Goal: Transaction & Acquisition: Purchase product/service

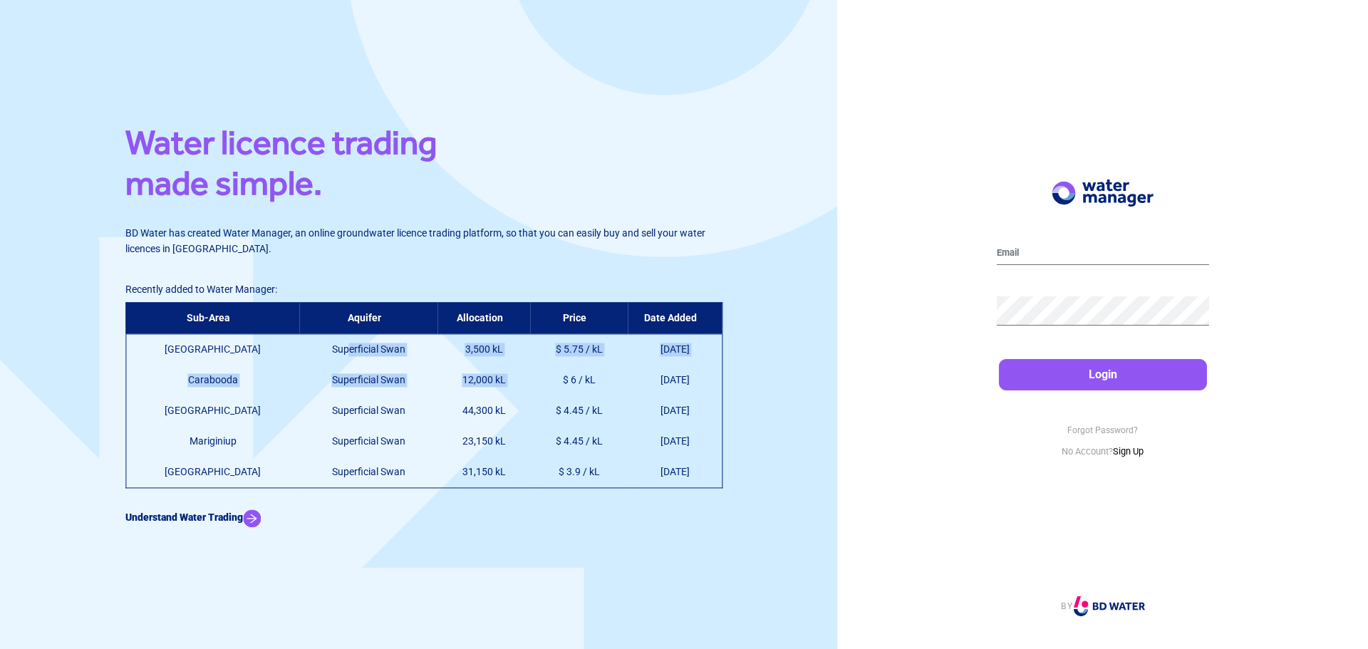
drag, startPoint x: 289, startPoint y: 345, endPoint x: 500, endPoint y: 395, distance: 217.2
click at [503, 395] on table "Sub-Area Aquifer Allocation Price Date Added Swan Valley Superficial Swan 3,500…" at bounding box center [423, 395] width 597 height 186
click at [437, 432] on td "23,150 kL" at bounding box center [483, 441] width 93 height 31
click at [253, 520] on img at bounding box center [252, 518] width 18 height 18
click at [1133, 457] on p "No Account? Sign Up" at bounding box center [1103, 452] width 212 height 14
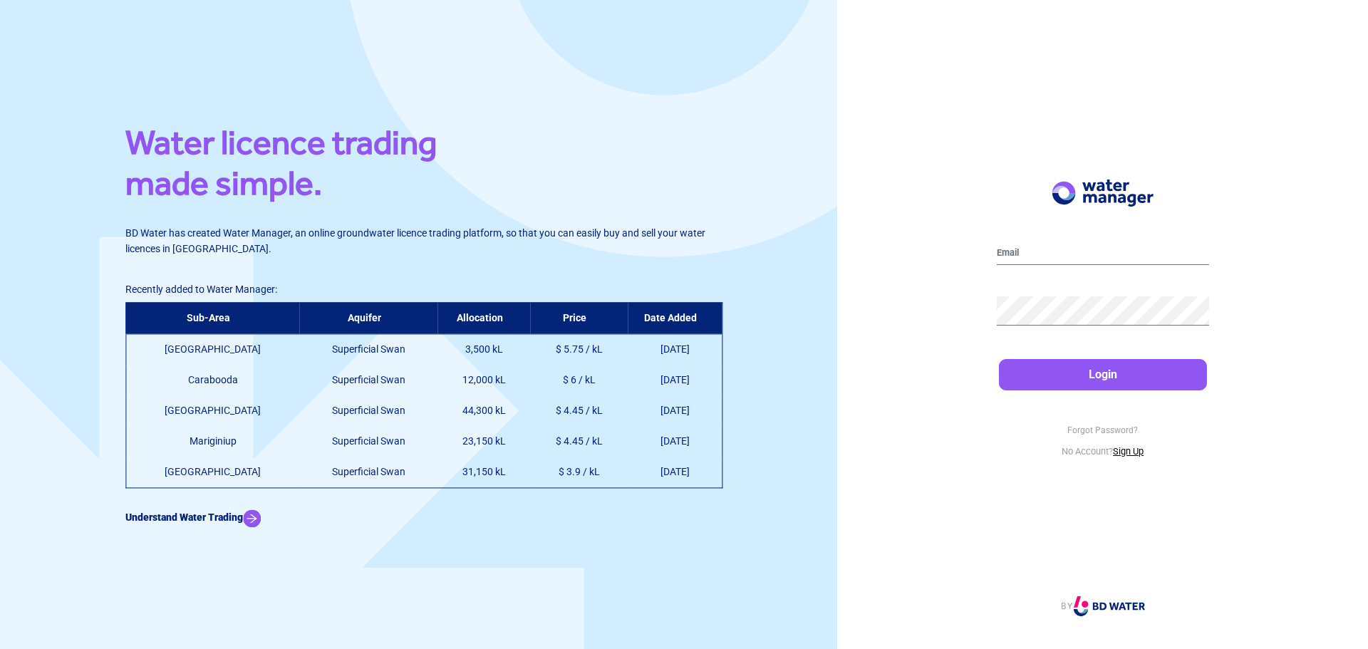
click at [1133, 456] on link "Sign Up" at bounding box center [1128, 451] width 31 height 11
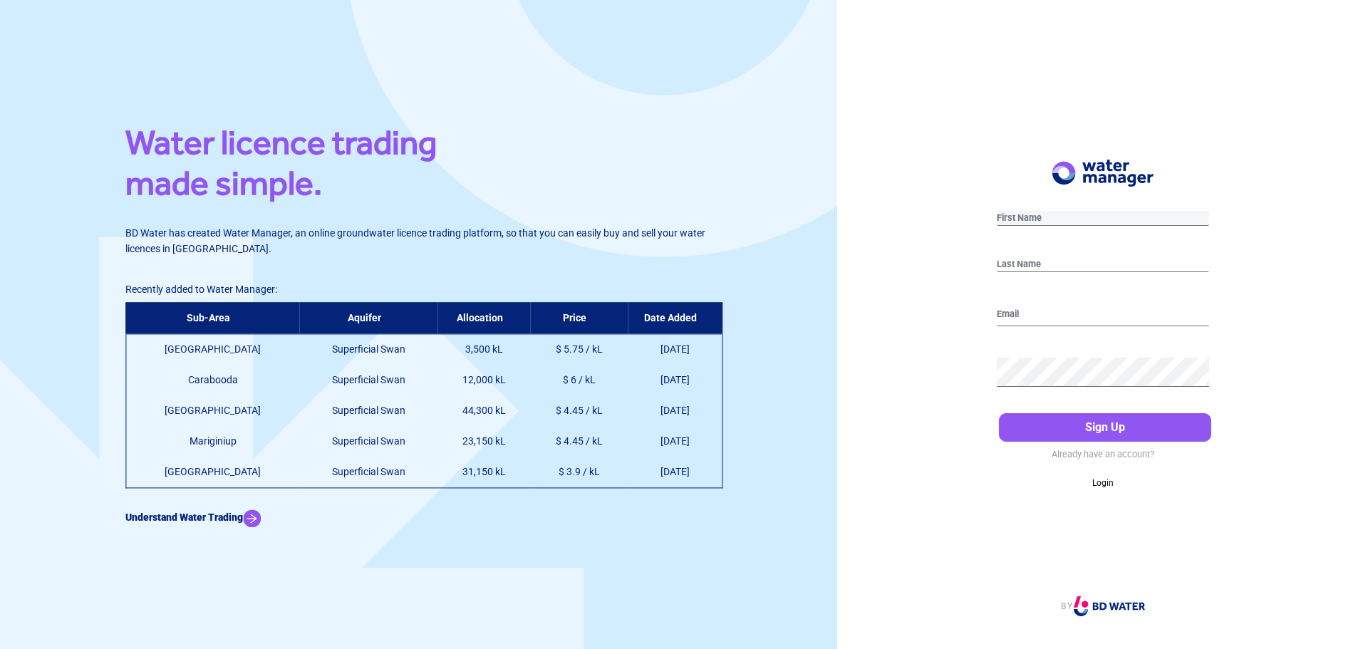
click at [1031, 217] on input "text" at bounding box center [1103, 218] width 212 height 15
type input "Lachlan"
type input "Bell"
type input "[EMAIL_ADDRESS][DOMAIN_NAME]"
click at [999, 413] on button "Sign Up" at bounding box center [1105, 427] width 212 height 28
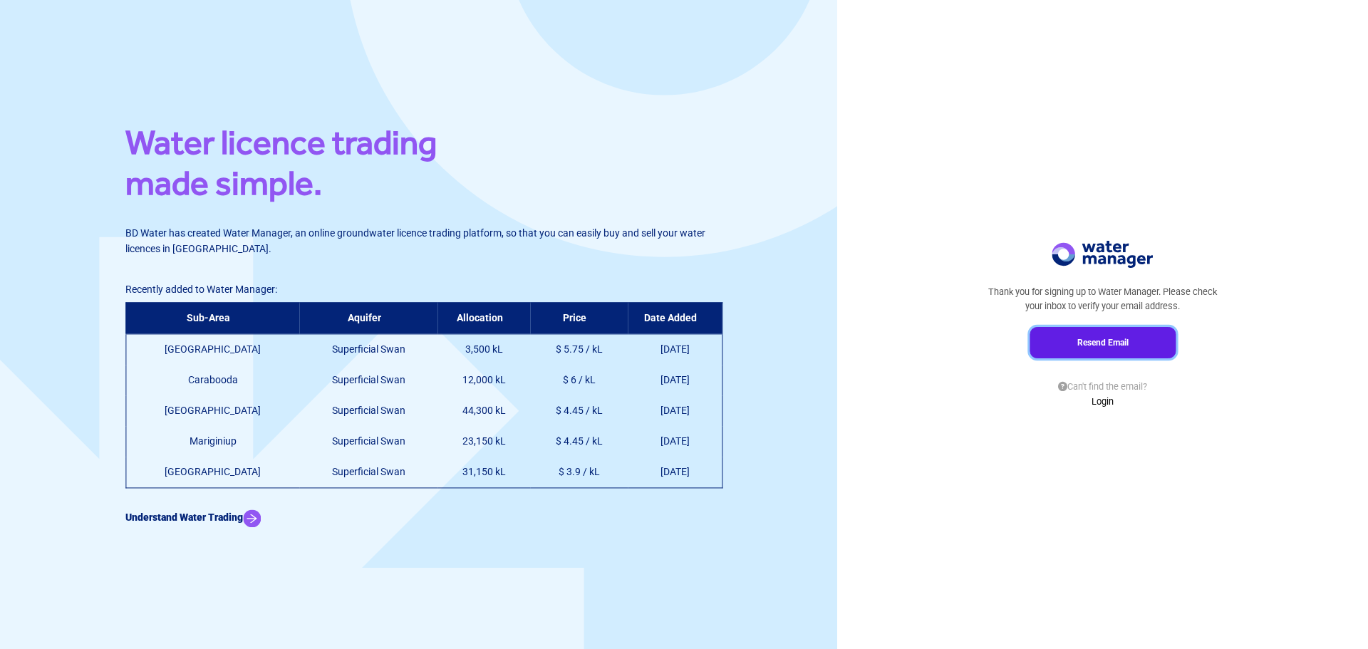
click at [1088, 350] on button "Resend Email" at bounding box center [1102, 342] width 146 height 31
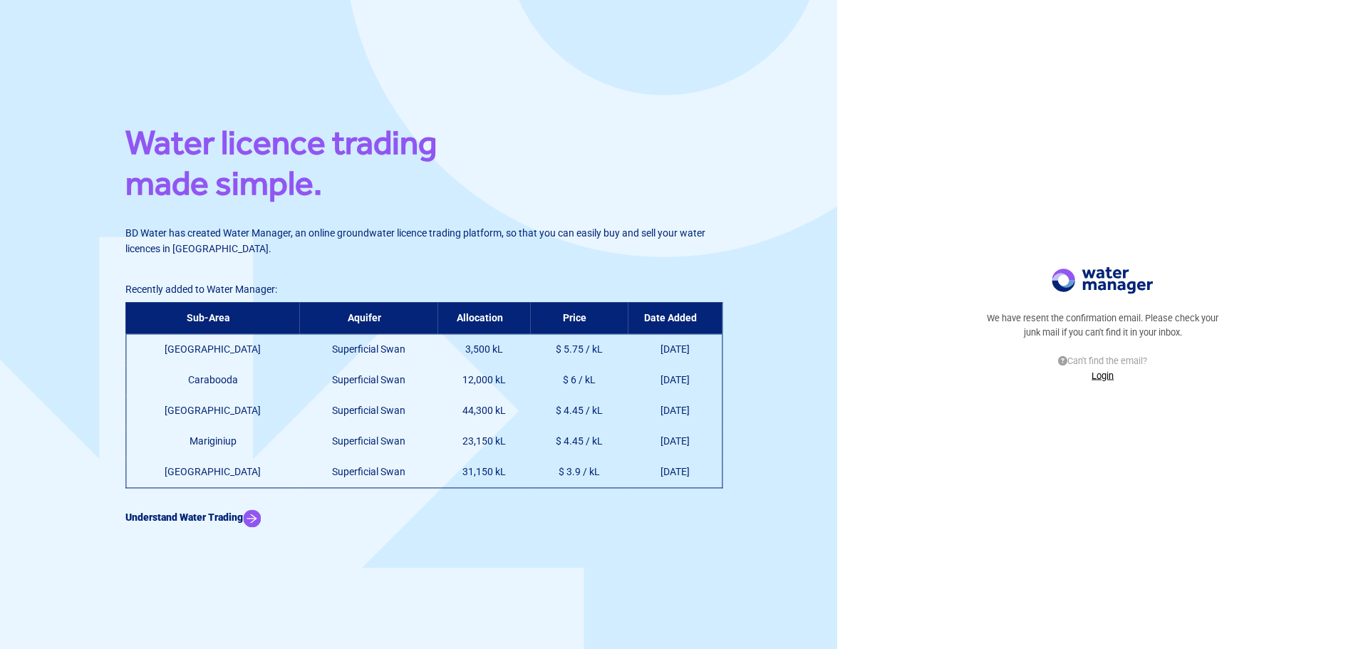
click at [1098, 373] on link "Login" at bounding box center [1102, 375] width 22 height 11
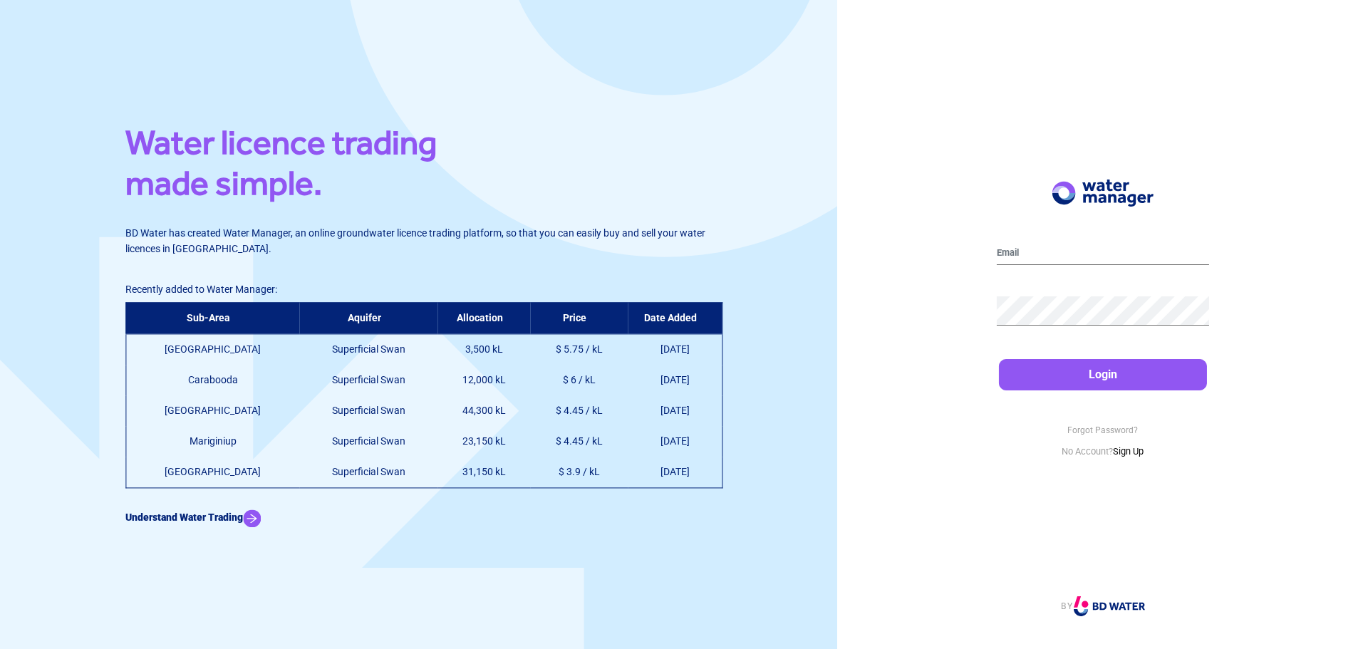
drag, startPoint x: 988, startPoint y: 237, endPoint x: 999, endPoint y: 250, distance: 17.2
click at [989, 239] on div "Login Forgot Password? No Account? Sign Up BY" at bounding box center [1102, 324] width 531 height 649
click at [1000, 250] on input "email" at bounding box center [1103, 253] width 212 height 23
type input "[EMAIL_ADDRESS][DOMAIN_NAME]"
click at [999, 359] on button "Login" at bounding box center [1103, 374] width 208 height 31
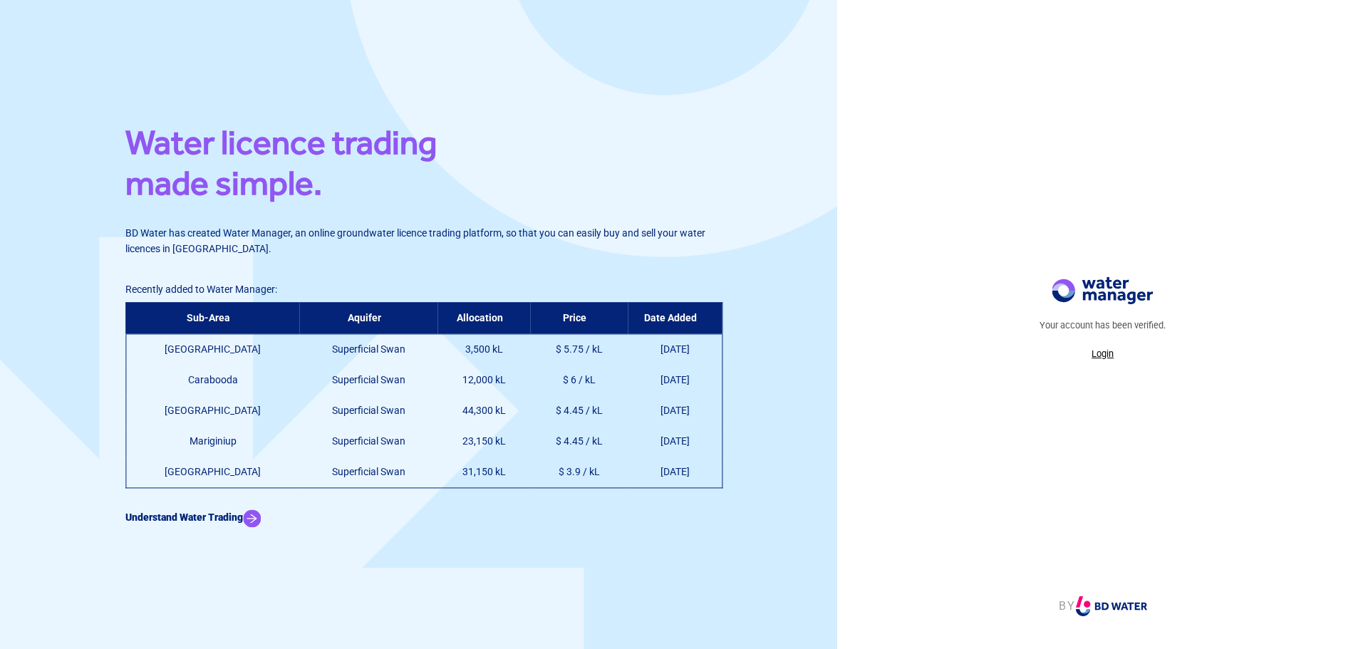
click at [1105, 356] on p "Login" at bounding box center [1102, 354] width 126 height 14
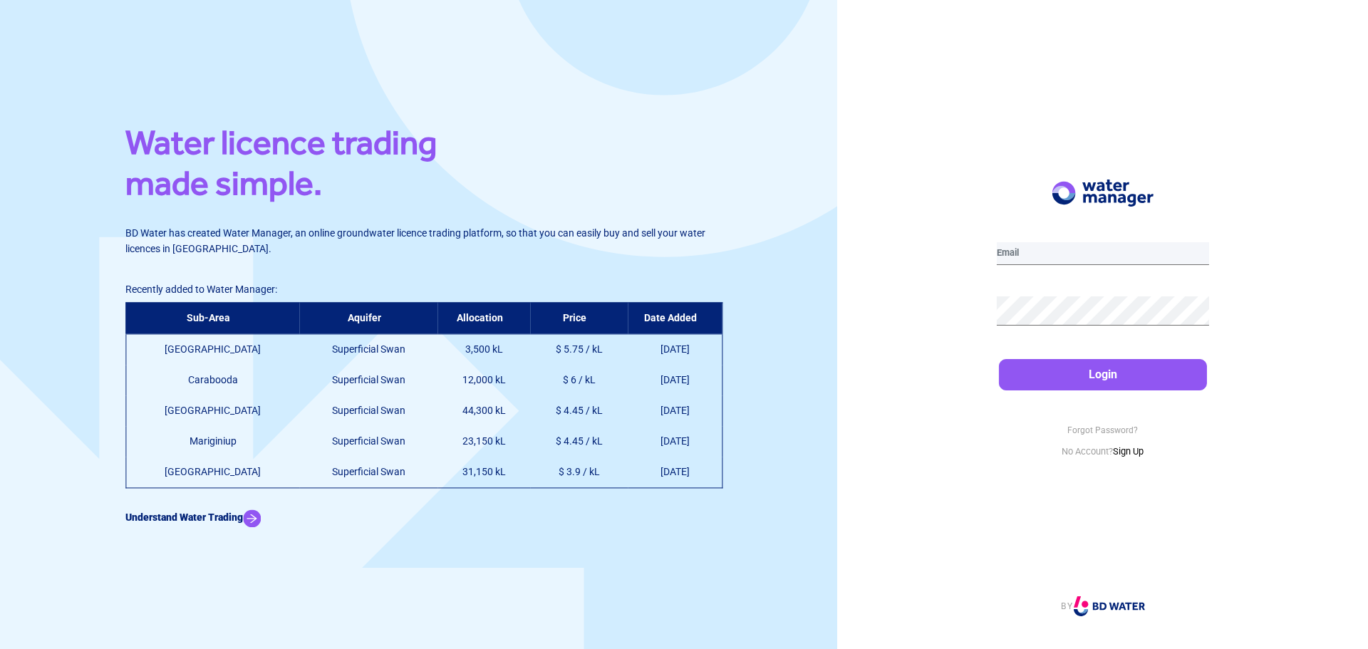
click at [1031, 263] on input "email" at bounding box center [1103, 253] width 212 height 23
type input "[EMAIL_ADDRESS][DOMAIN_NAME]"
click at [999, 359] on button "Login" at bounding box center [1103, 374] width 208 height 31
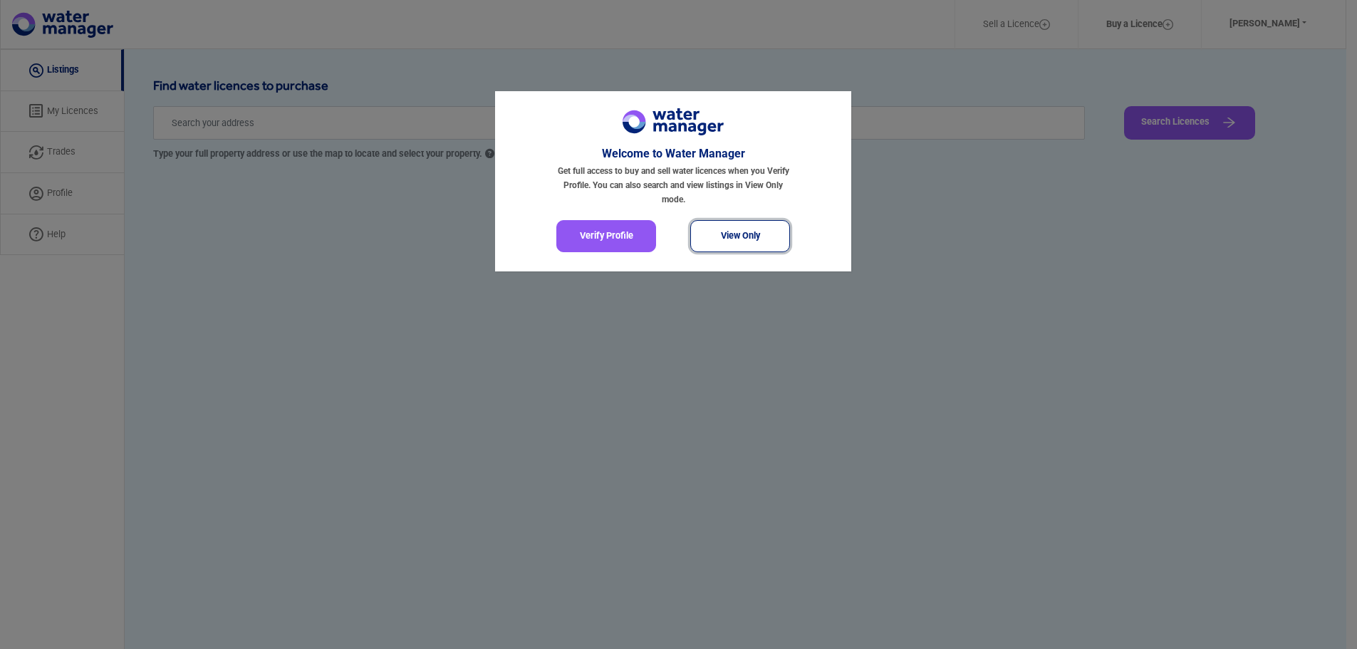
click at [716, 232] on button "View Only" at bounding box center [740, 236] width 100 height 32
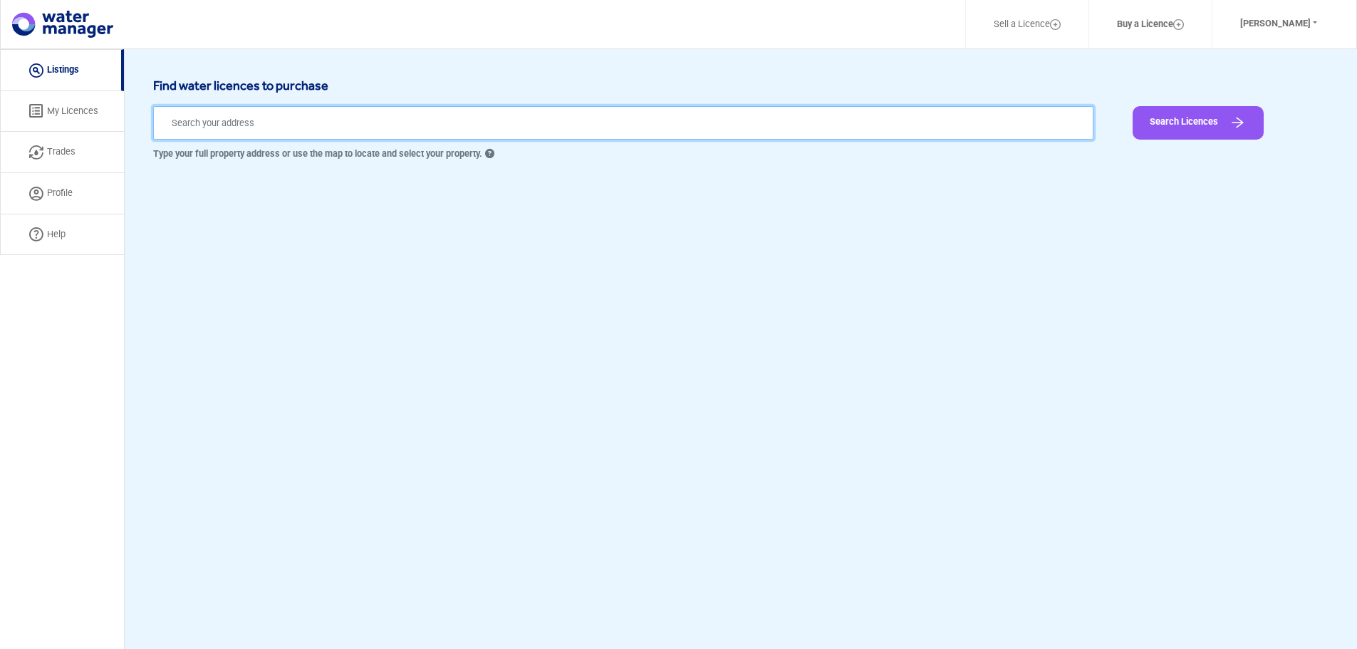
click at [184, 127] on input "text" at bounding box center [623, 122] width 940 height 33
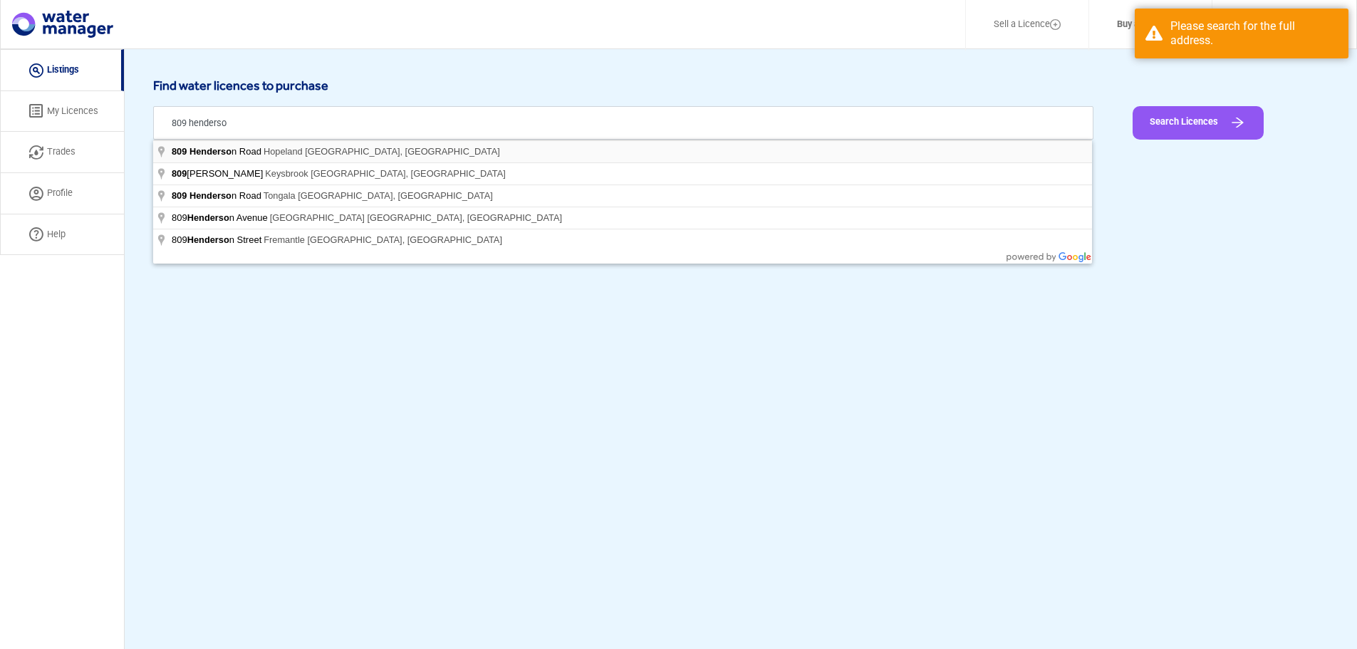
type input "[STREET_ADDRESS][PERSON_NAME]"
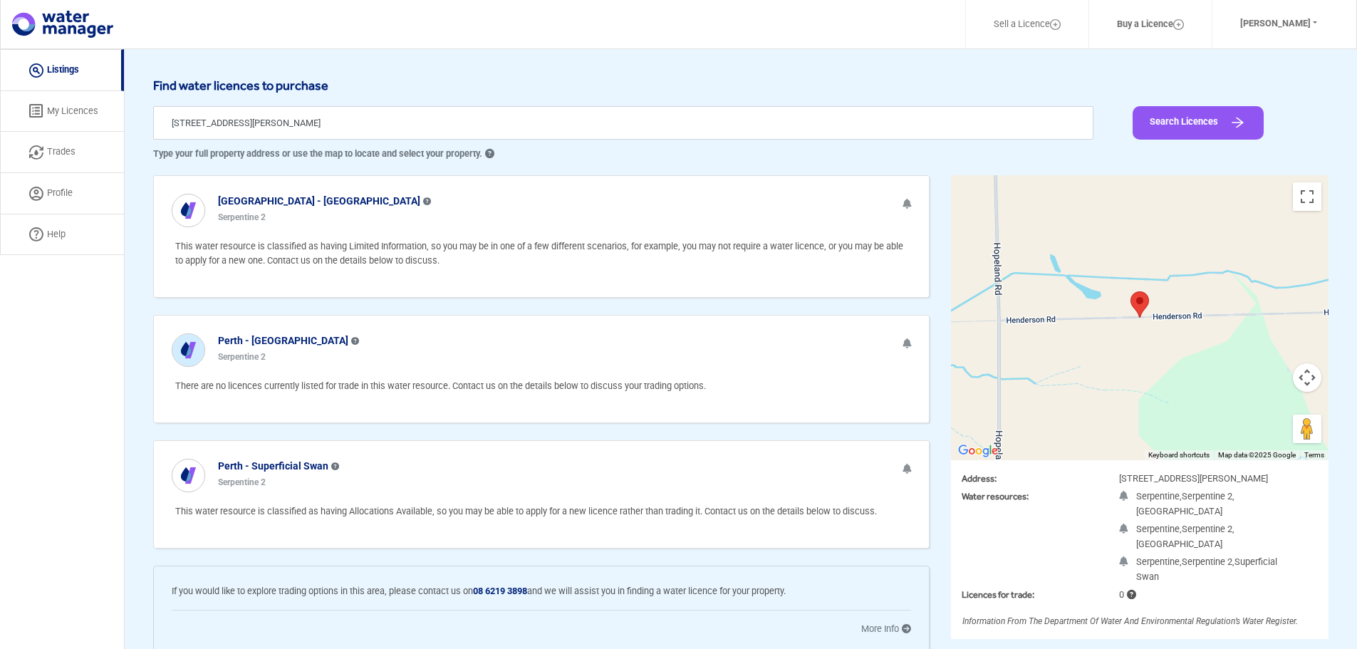
click at [265, 343] on b "Perth - [GEOGRAPHIC_DATA]" at bounding box center [283, 340] width 130 height 11
click at [260, 340] on b "Perth - [GEOGRAPHIC_DATA]" at bounding box center [283, 340] width 130 height 11
click at [166, 353] on div "Perth - [GEOGRAPHIC_DATA] Serpentine 2" at bounding box center [541, 345] width 775 height 58
click at [68, 149] on link "Trades" at bounding box center [62, 152] width 124 height 41
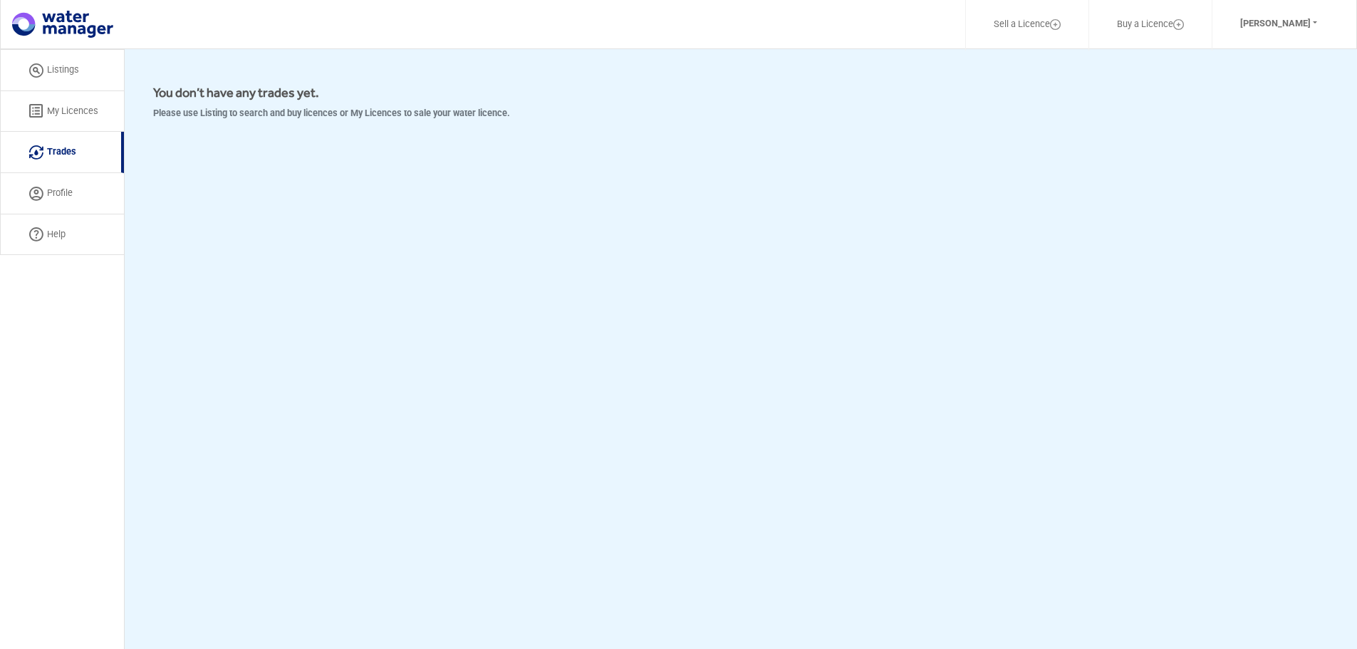
click at [69, 103] on link "My Licences" at bounding box center [62, 111] width 124 height 41
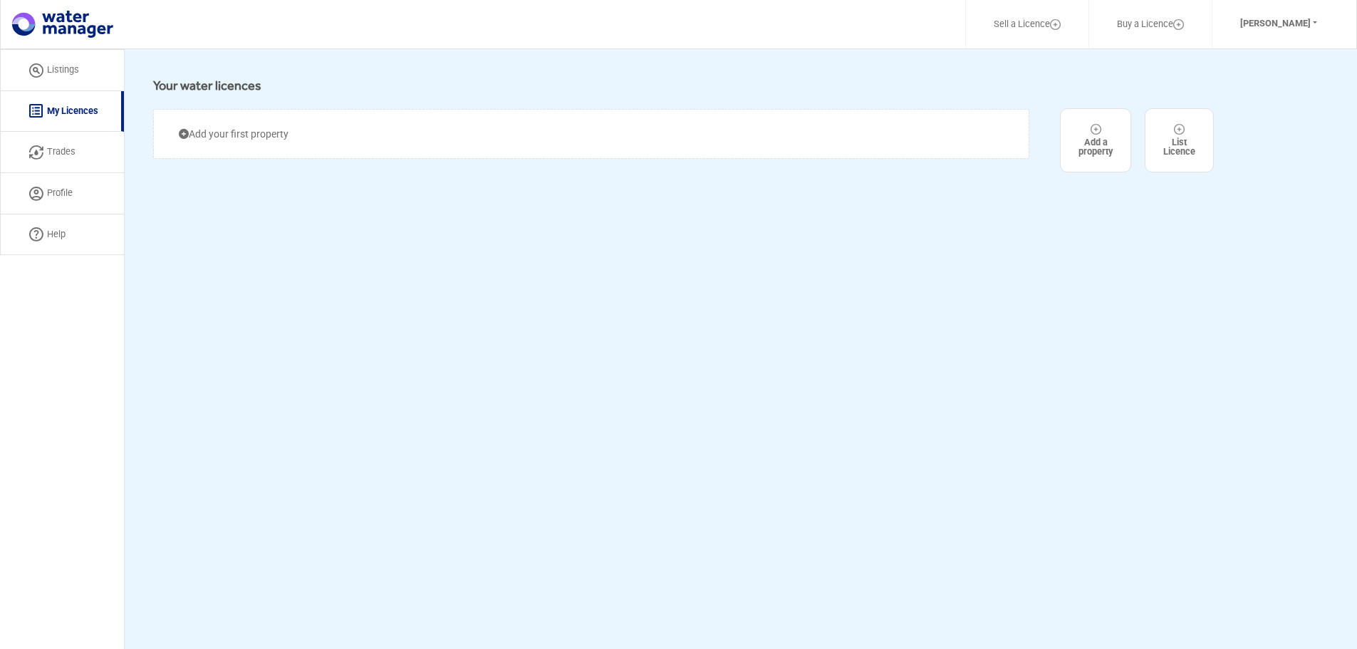
click at [69, 73] on link "Listings" at bounding box center [62, 70] width 124 height 42
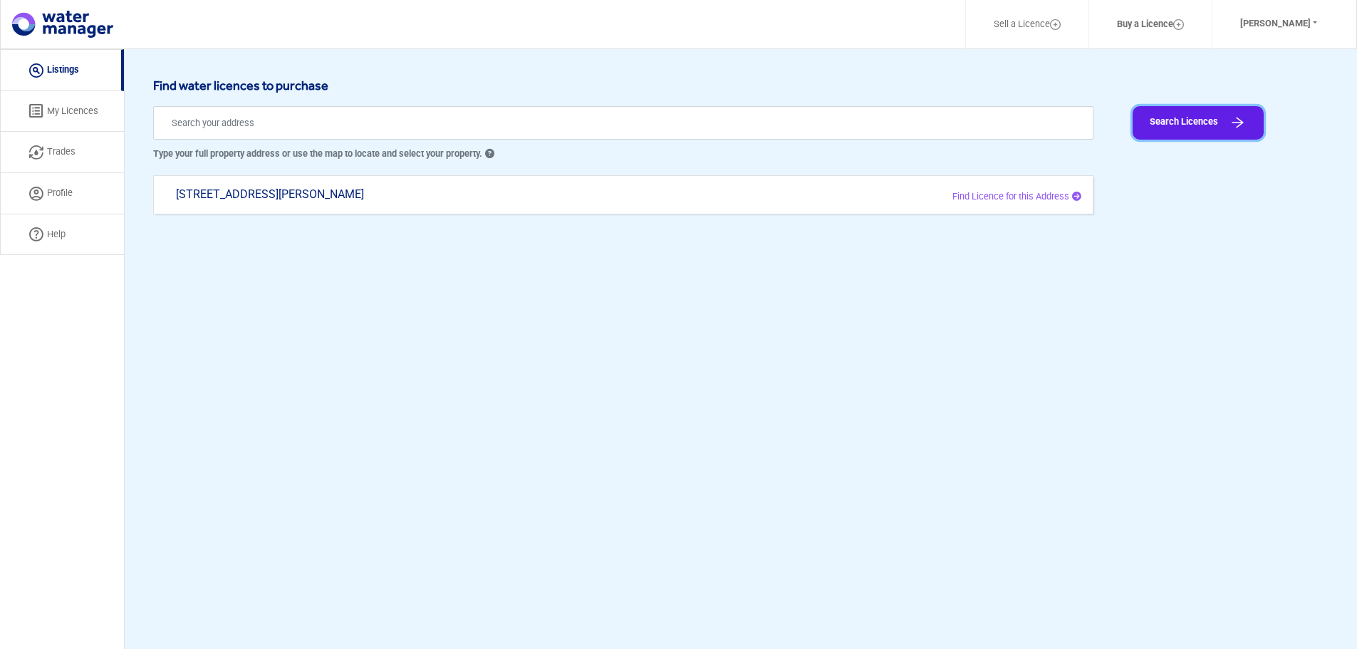
click at [1149, 120] on button "Search Licences" at bounding box center [1198, 122] width 131 height 33
click at [1141, 41] on li "Buy a Licence" at bounding box center [1149, 25] width 123 height 52
click at [56, 183] on link "Profile" at bounding box center [62, 193] width 124 height 41
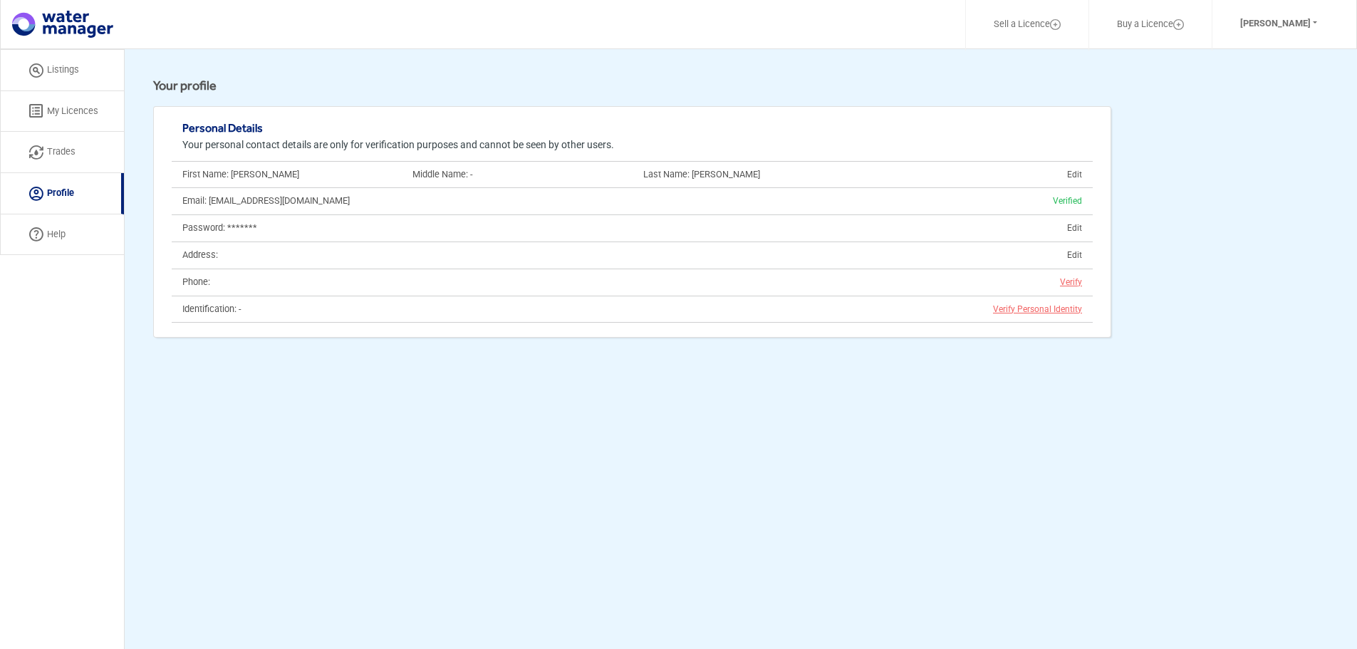
click at [48, 155] on link "Trades" at bounding box center [62, 152] width 124 height 41
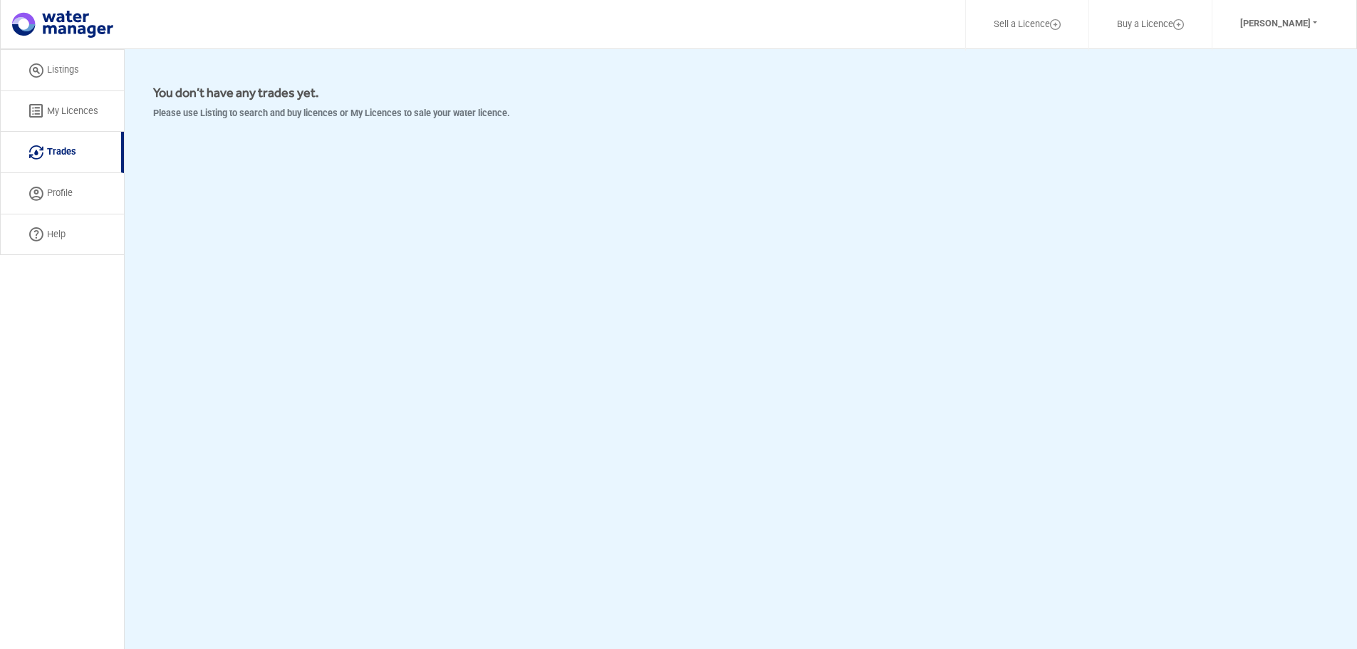
click at [58, 114] on link "My Licences" at bounding box center [62, 111] width 124 height 41
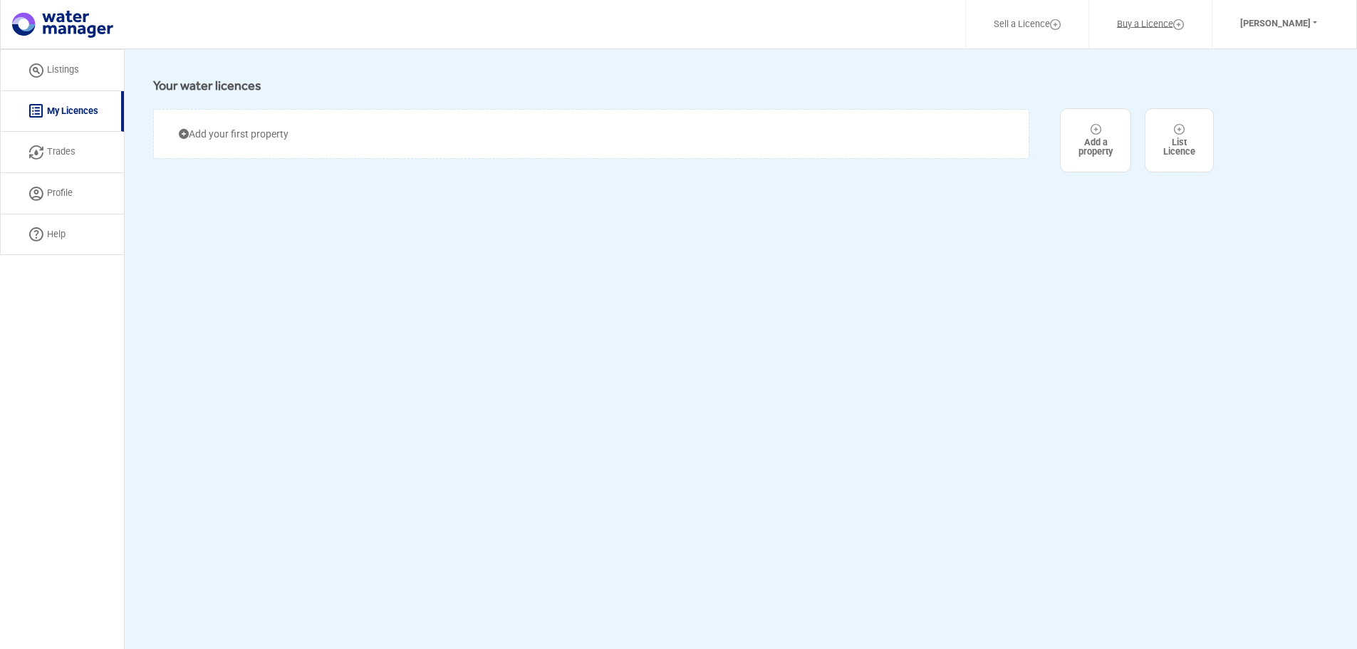
click at [1151, 22] on link "Buy a Licence" at bounding box center [1150, 24] width 104 height 33
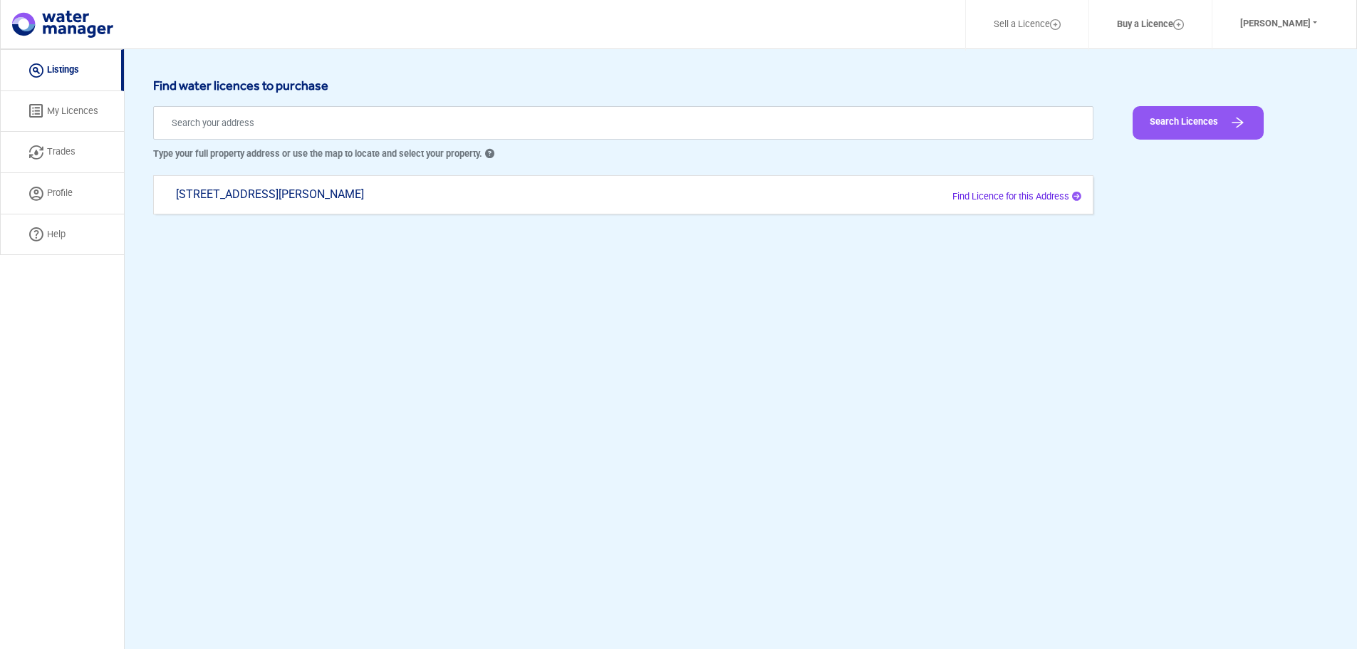
click at [994, 196] on span "Find Licence for this Address" at bounding box center [1010, 196] width 117 height 11
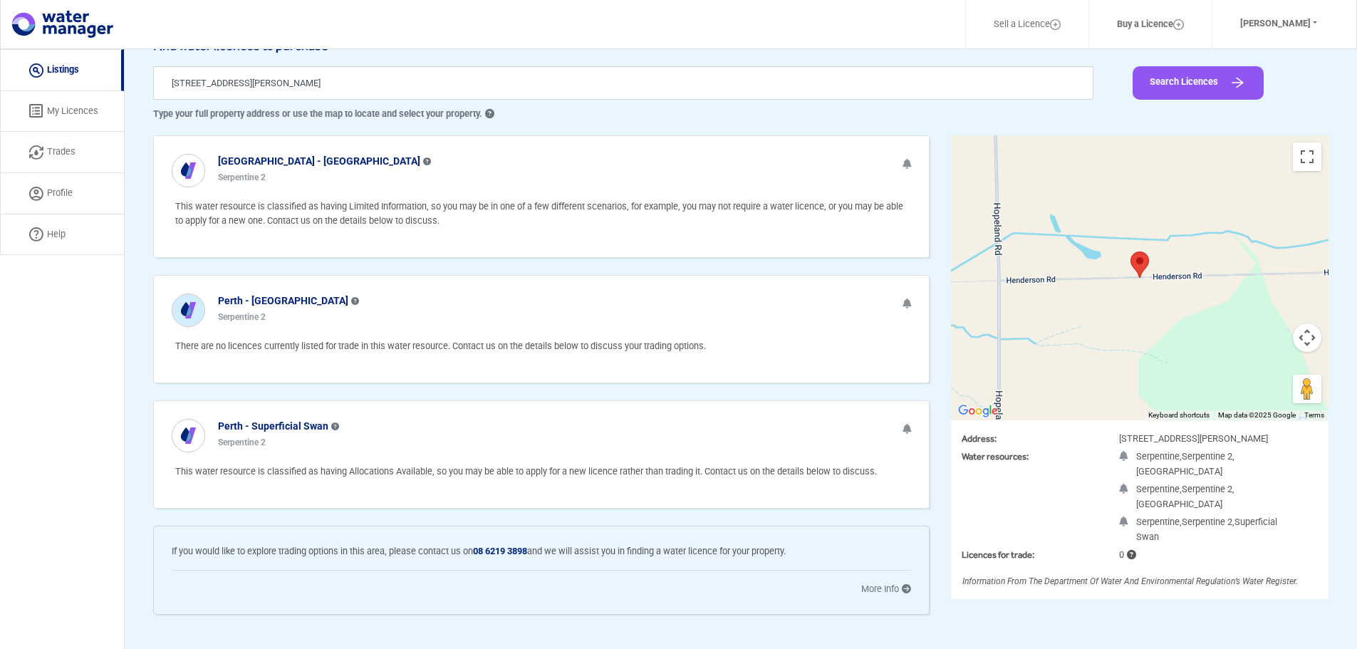
scroll to position [51, 0]
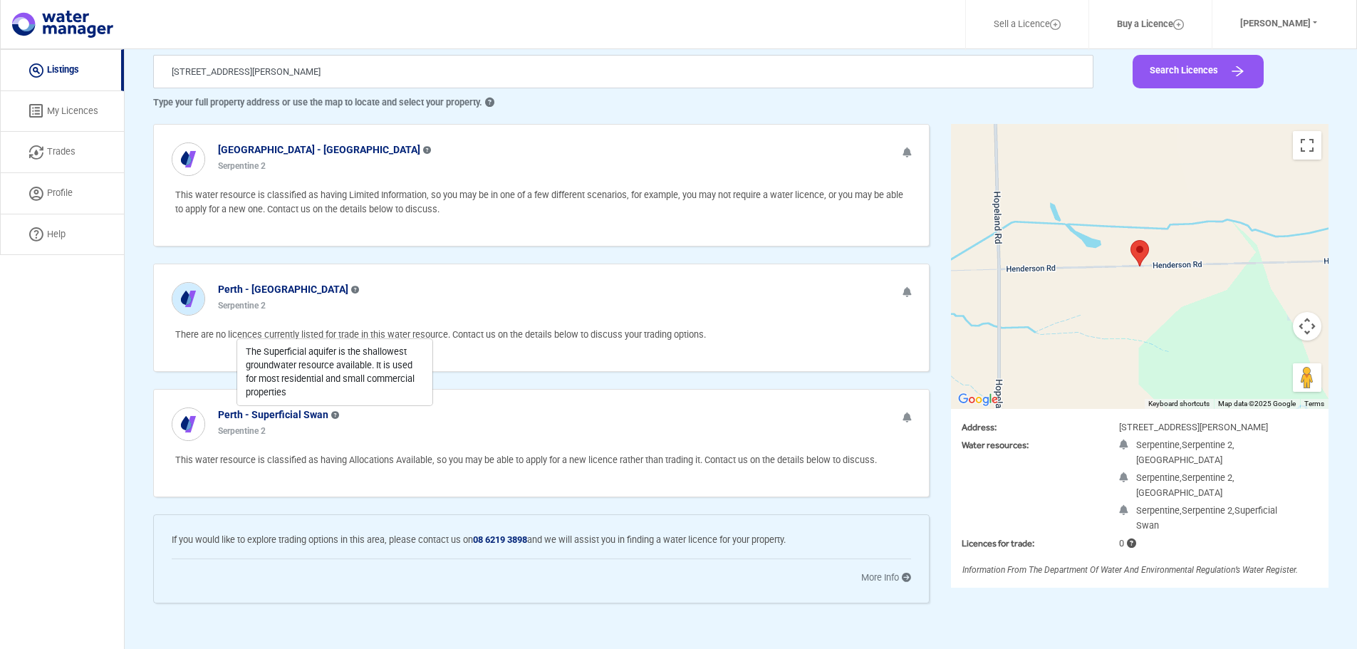
drag, startPoint x: 278, startPoint y: 415, endPoint x: 207, endPoint y: 411, distance: 70.7
click at [207, 411] on div at bounding box center [192, 423] width 41 height 33
click at [183, 427] on img at bounding box center [188, 424] width 32 height 32
click at [244, 411] on b "Perth - Superficial Swan" at bounding box center [273, 414] width 110 height 11
drag, startPoint x: 236, startPoint y: 424, endPoint x: 361, endPoint y: 459, distance: 129.6
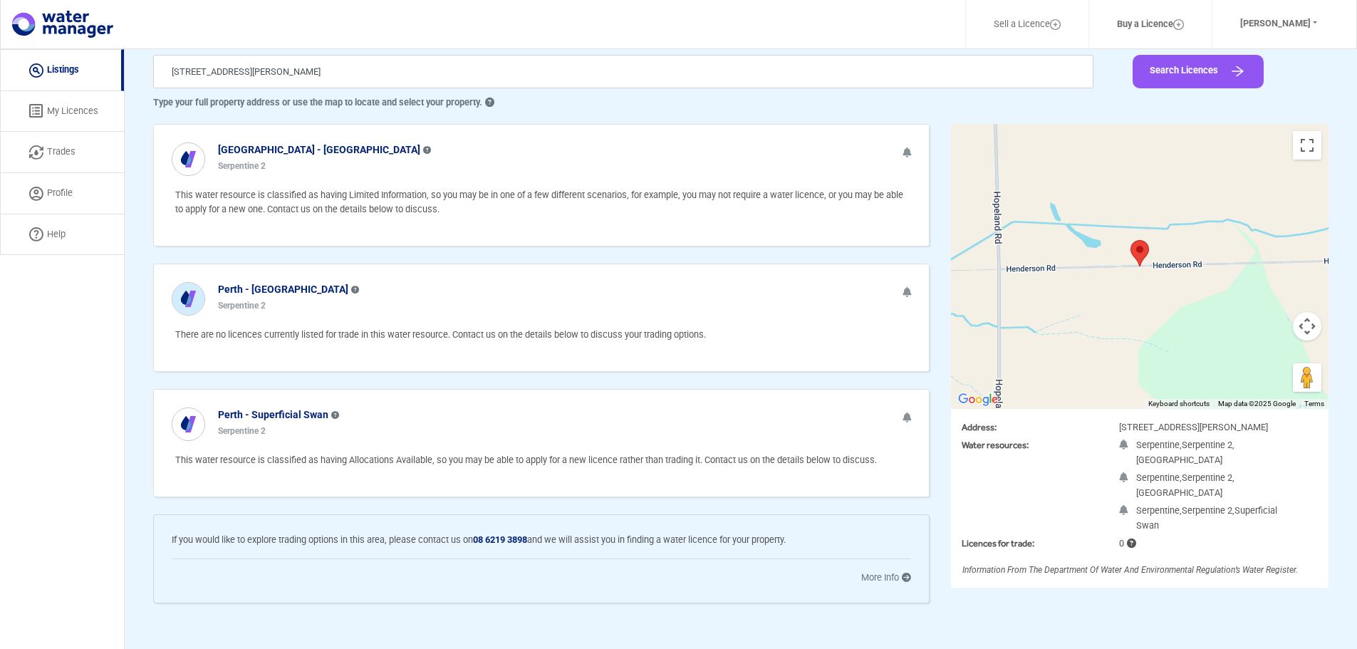
click at [237, 424] on div "Serpentine 2" at bounding box center [278, 431] width 121 height 16
click at [361, 459] on p "This water resource is classified as having Allocations Available, so you may b…" at bounding box center [543, 460] width 736 height 14
drag, startPoint x: 494, startPoint y: 464, endPoint x: 700, endPoint y: 463, distance: 205.9
click at [700, 463] on p "This water resource is classified as having Allocations Available, so you may b…" at bounding box center [543, 460] width 736 height 14
click at [556, 432] on div "Perth - Superficial Swan Serpentine 2" at bounding box center [541, 419] width 775 height 58
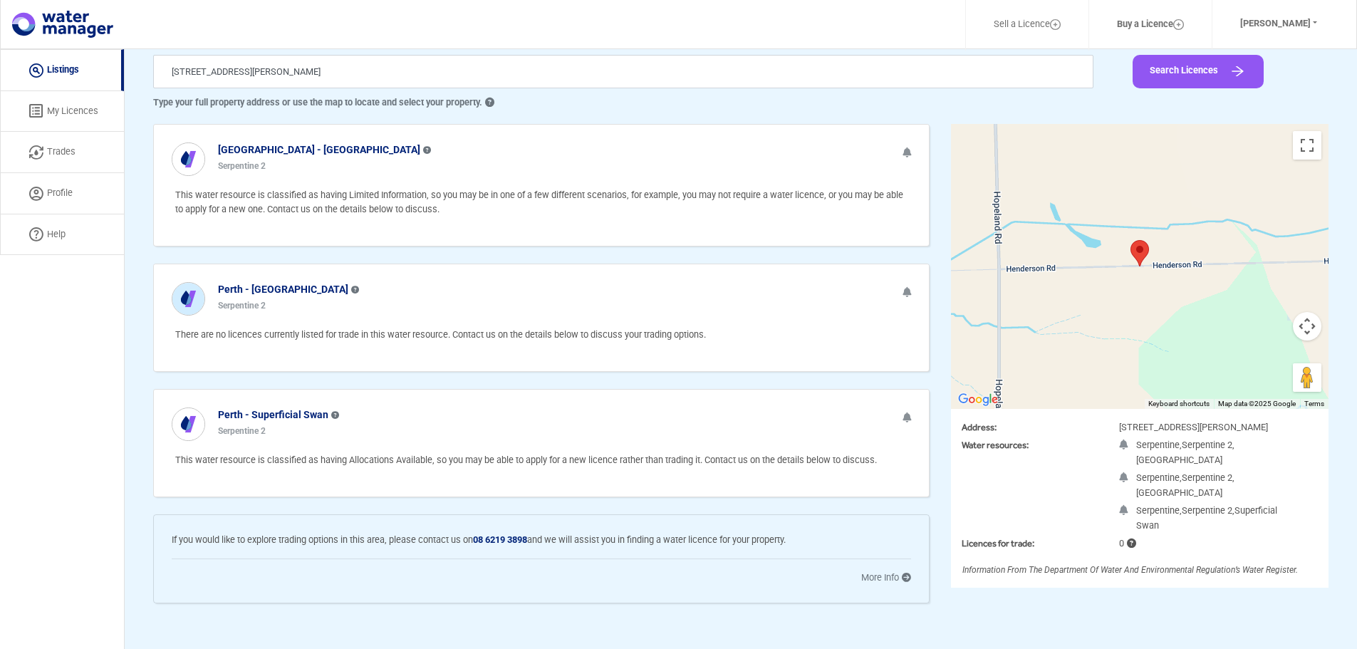
click at [219, 337] on p "There are no licences currently listed for trade in this water resource. Contac…" at bounding box center [543, 335] width 736 height 14
drag, startPoint x: 219, startPoint y: 337, endPoint x: 450, endPoint y: 337, distance: 231.5
click at [450, 337] on p "There are no licences currently listed for trade in this water resource. Contac…" at bounding box center [543, 335] width 736 height 14
drag, startPoint x: 478, startPoint y: 337, endPoint x: 701, endPoint y: 338, distance: 223.0
click at [701, 338] on p "There are no licences currently listed for trade in this water resource. Contac…" at bounding box center [543, 335] width 736 height 14
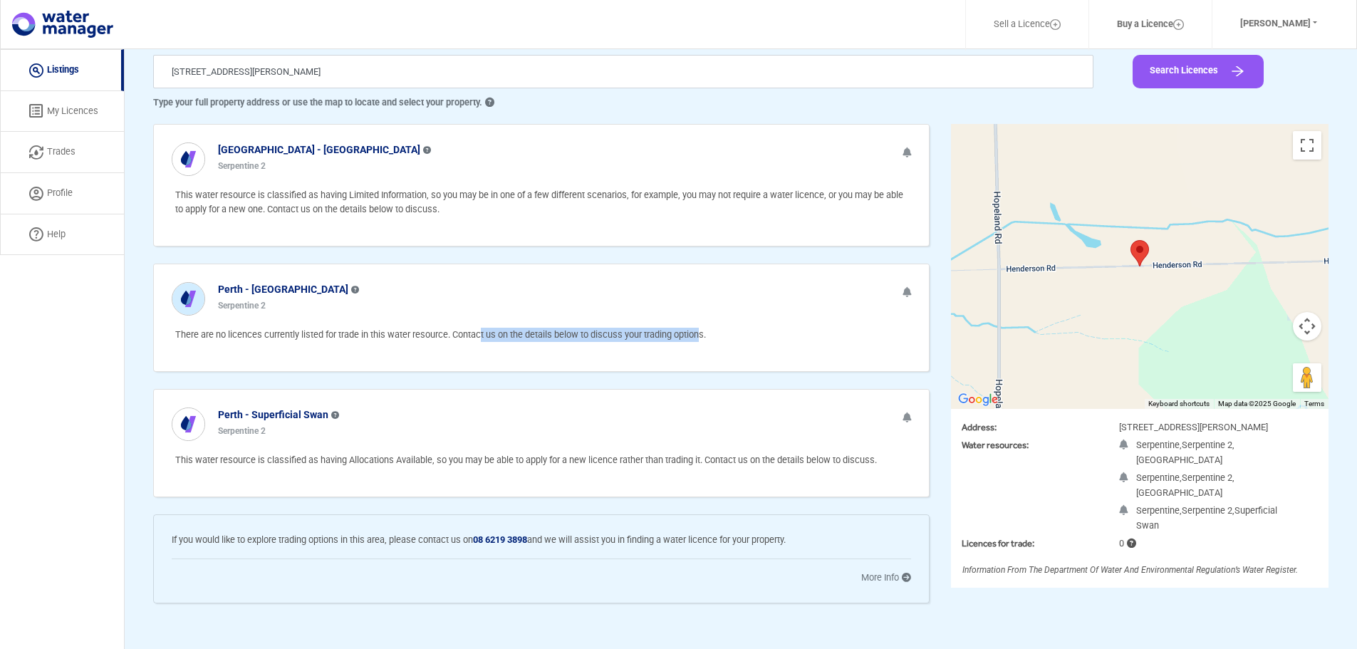
click at [534, 348] on div "There are no licences currently listed for trade in this water resource. Contac…" at bounding box center [541, 347] width 739 height 48
click at [262, 287] on b "Perth - [GEOGRAPHIC_DATA]" at bounding box center [283, 289] width 130 height 11
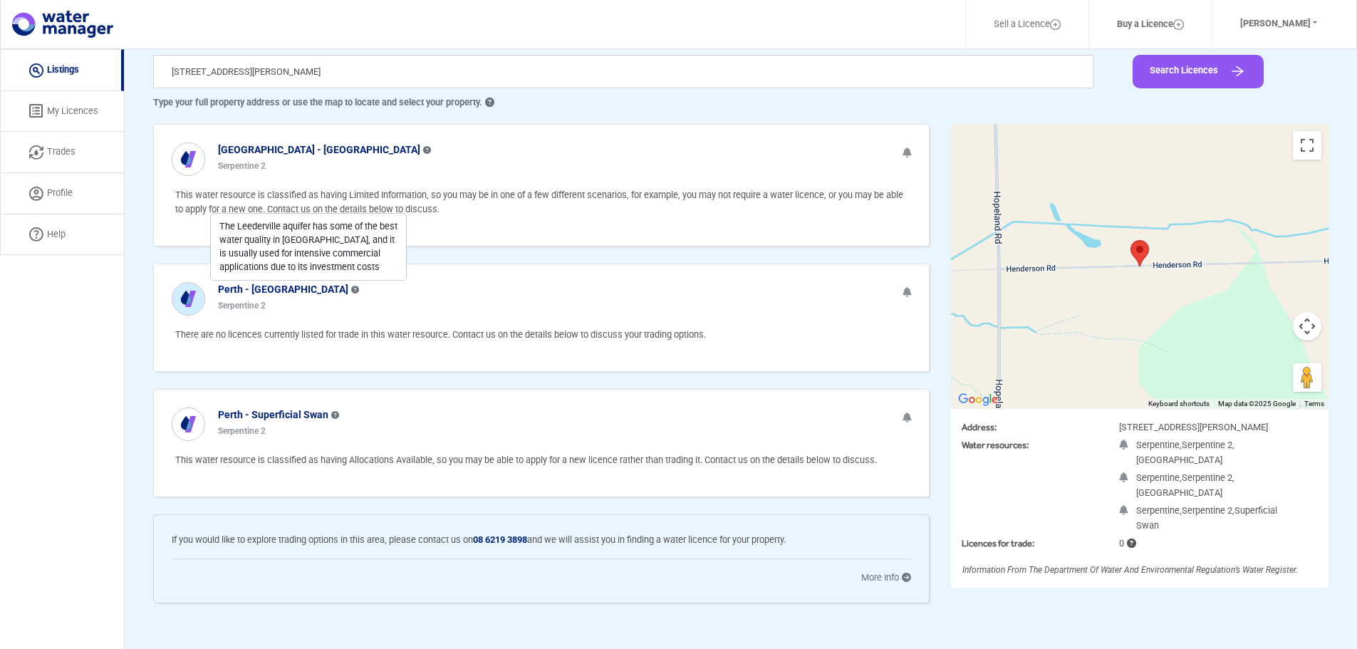
click at [268, 315] on div "Perth - Leederville The Leederville aquifer has some of the best water quality …" at bounding box center [541, 293] width 775 height 58
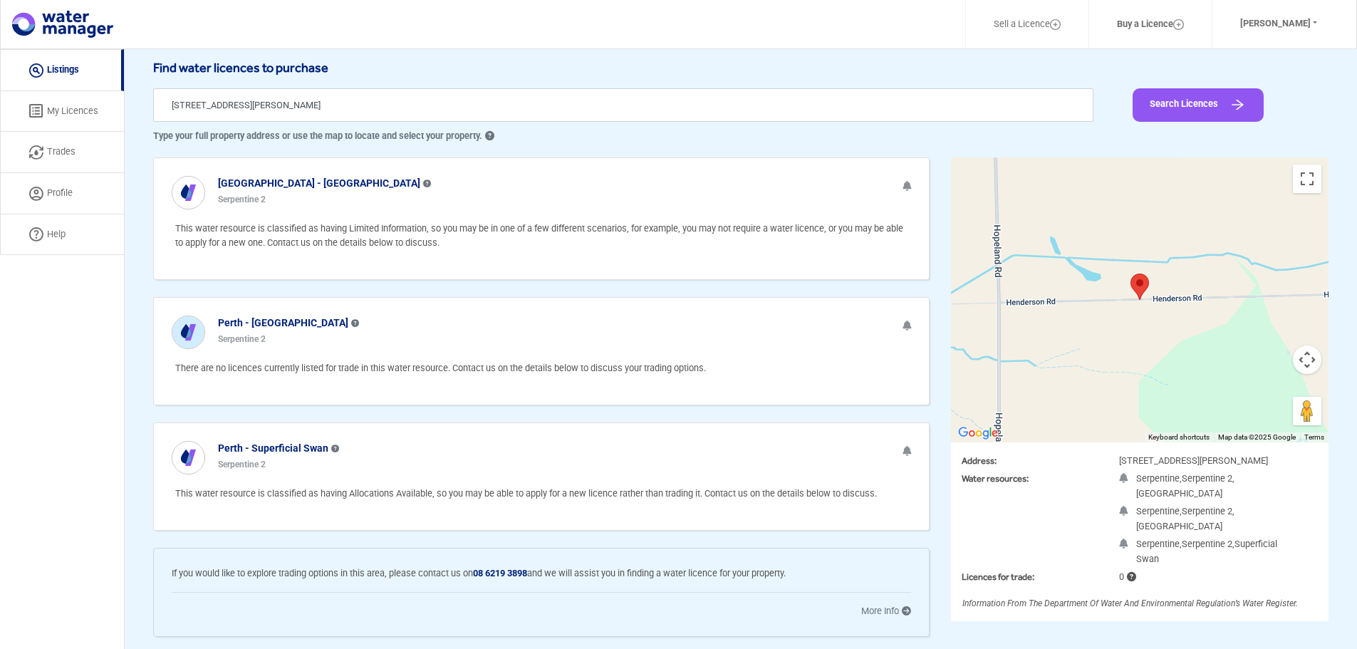
scroll to position [0, 0]
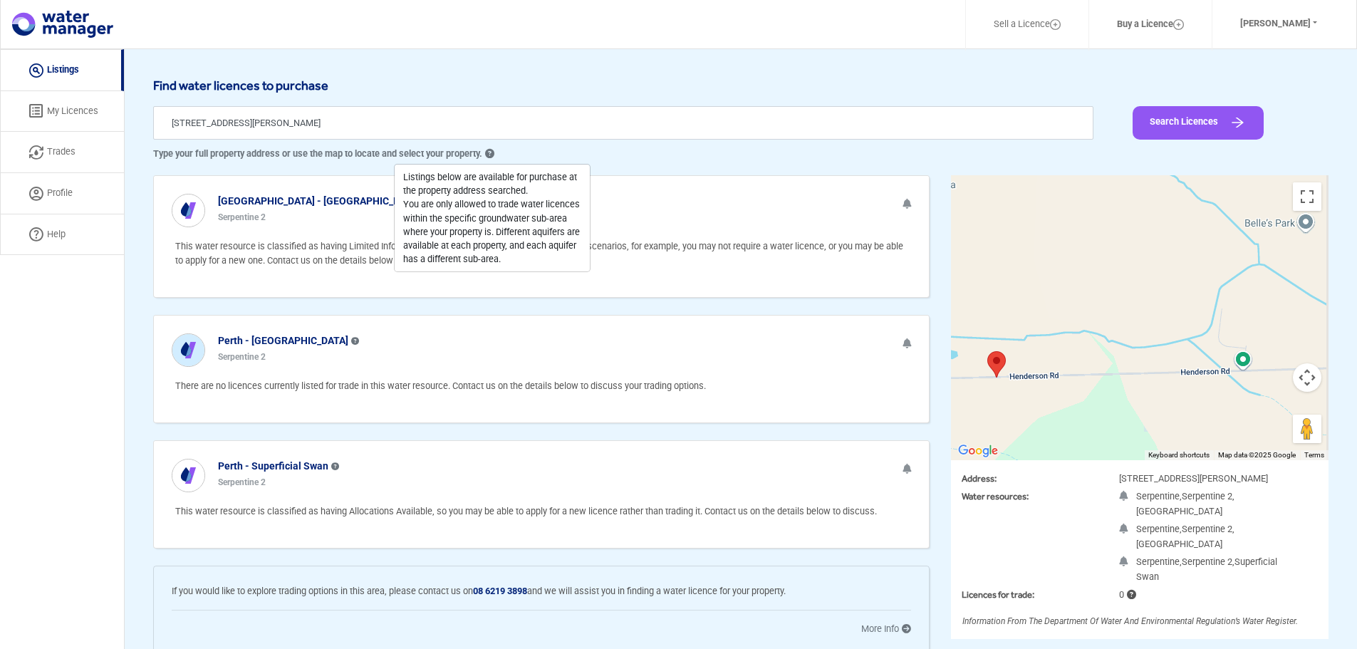
click at [992, 426] on div at bounding box center [1140, 317] width 378 height 285
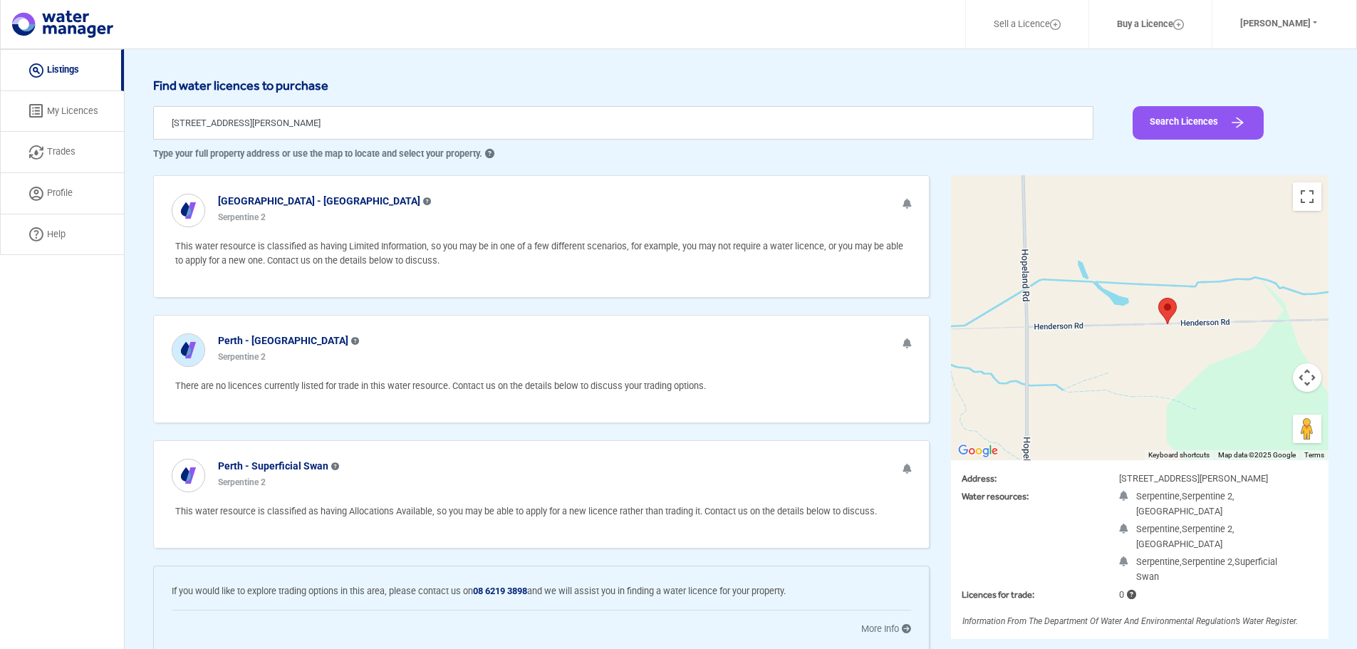
drag, startPoint x: 1040, startPoint y: 406, endPoint x: 1217, endPoint y: 351, distance: 185.0
click at [1217, 351] on div at bounding box center [1140, 317] width 378 height 285
click at [1312, 193] on button "Toggle fullscreen view" at bounding box center [1307, 196] width 28 height 28
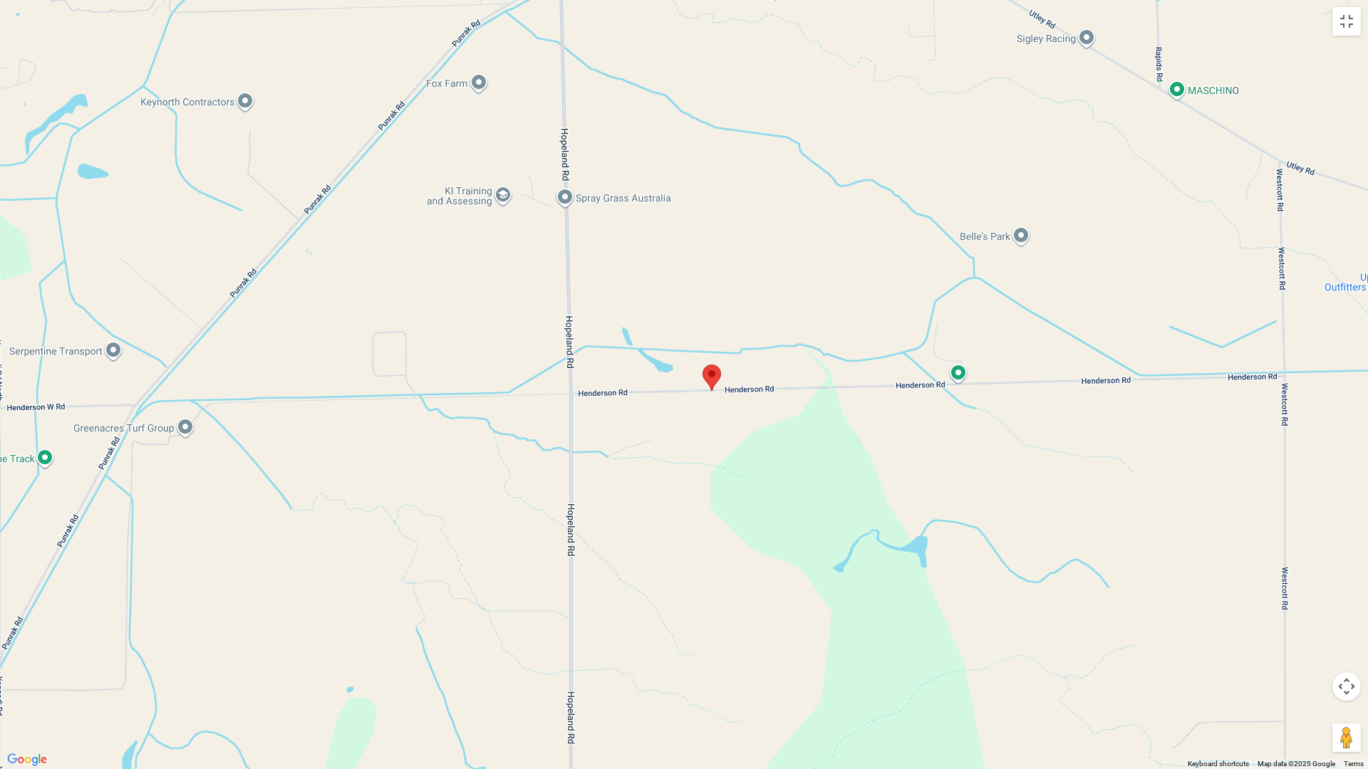
click at [770, 344] on div at bounding box center [684, 384] width 1368 height 769
click at [770, 351] on div at bounding box center [684, 384] width 1368 height 769
click at [917, 223] on div at bounding box center [684, 384] width 1368 height 769
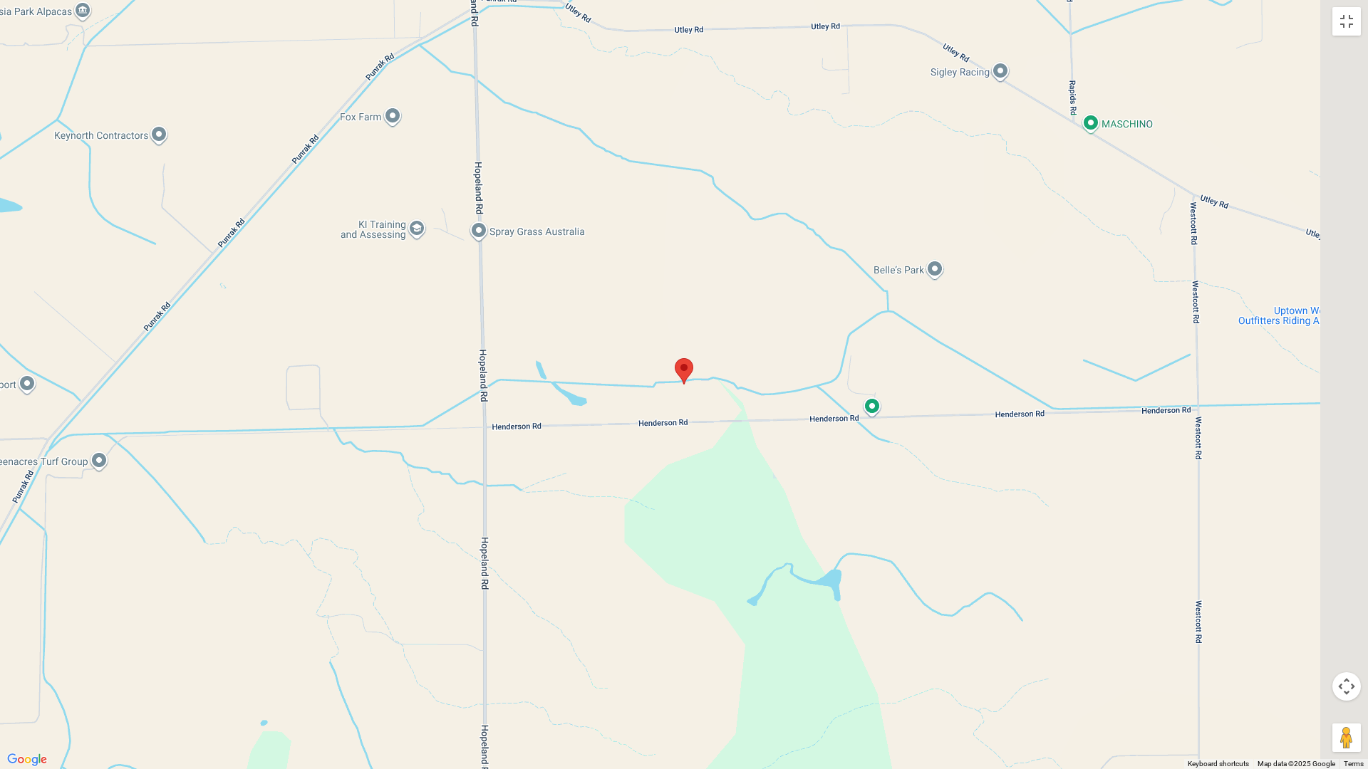
click at [831, 363] on div at bounding box center [684, 384] width 1368 height 769
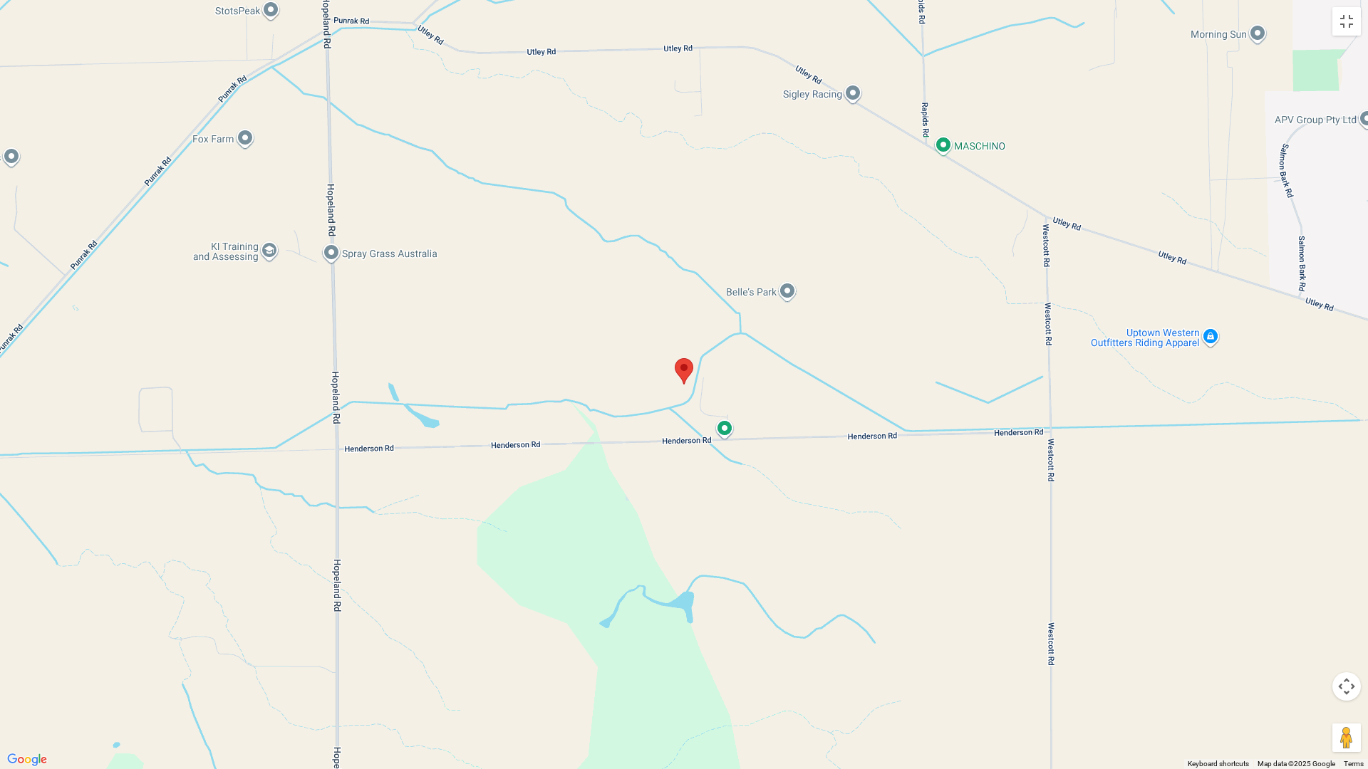
click at [588, 430] on div at bounding box center [684, 384] width 1368 height 769
type input "[STREET_ADDRESS][PERSON_NAME]"
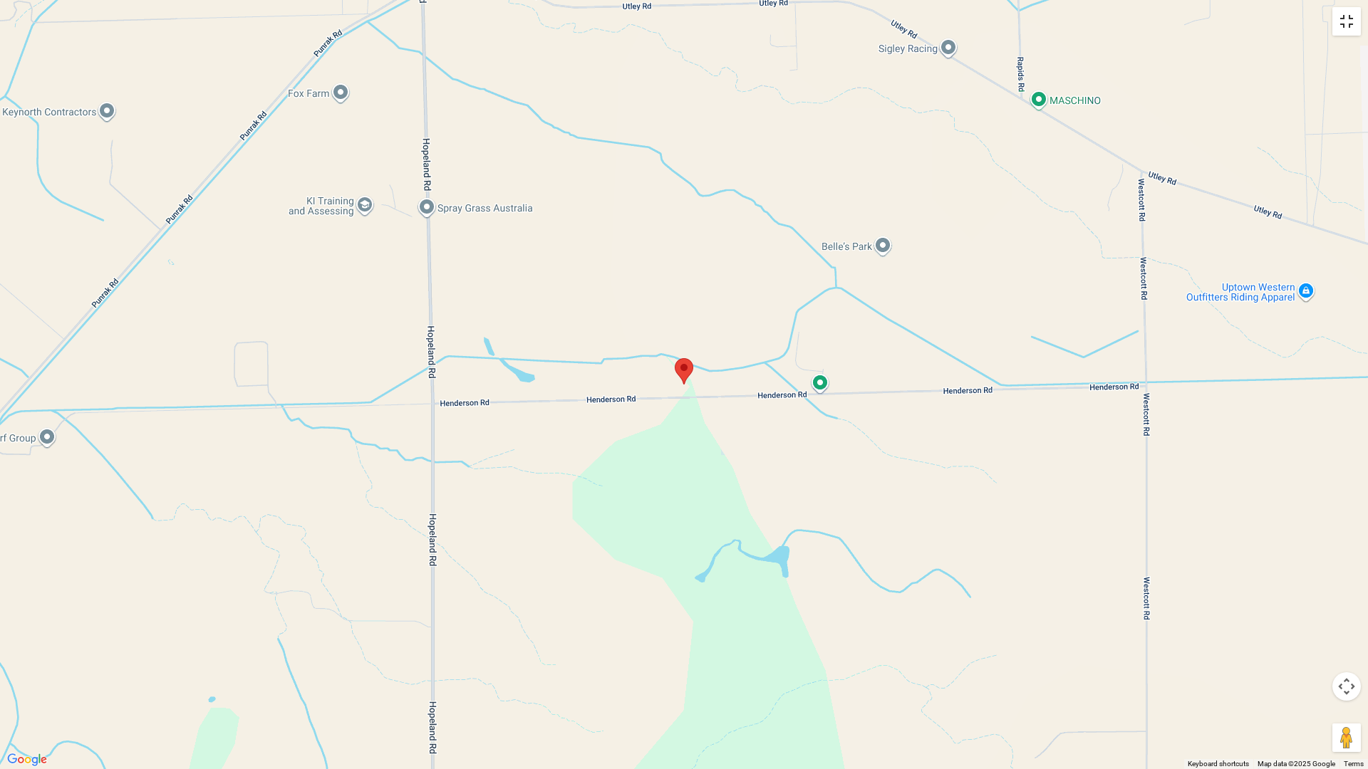
click at [1340, 28] on button "Toggle fullscreen view" at bounding box center [1346, 21] width 28 height 28
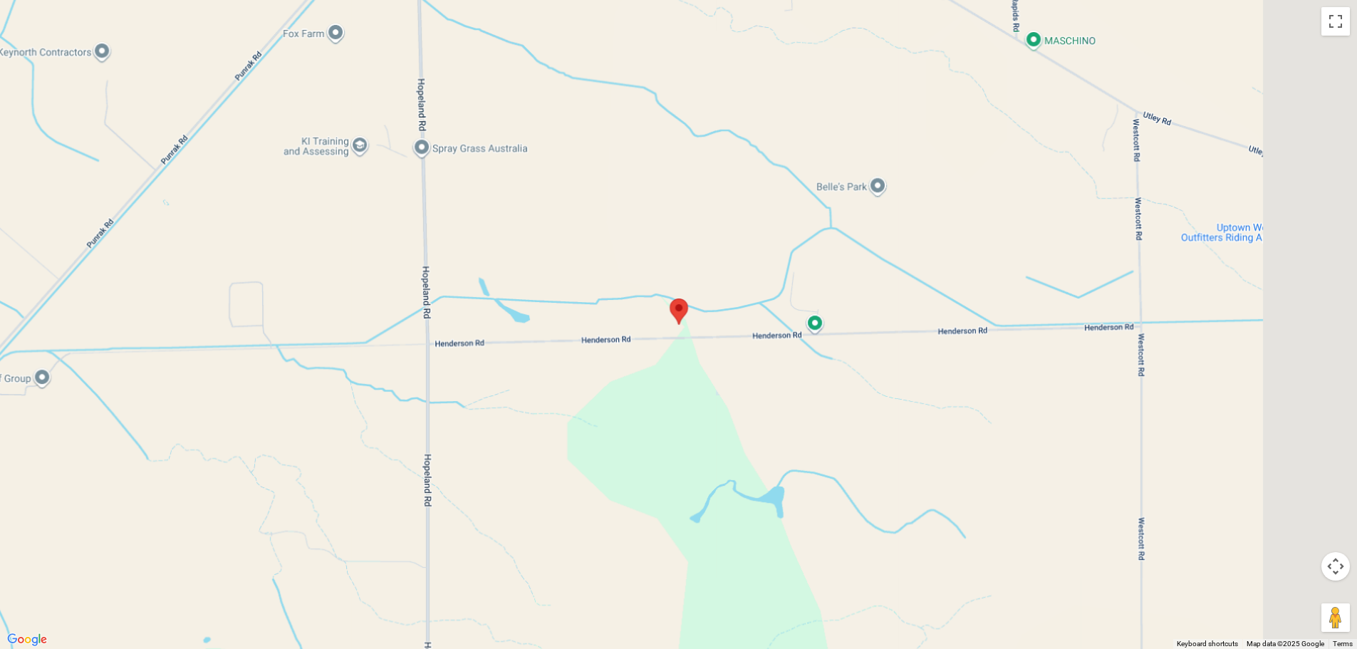
click at [256, 341] on b "Perth - [GEOGRAPHIC_DATA]" at bounding box center [283, 340] width 130 height 11
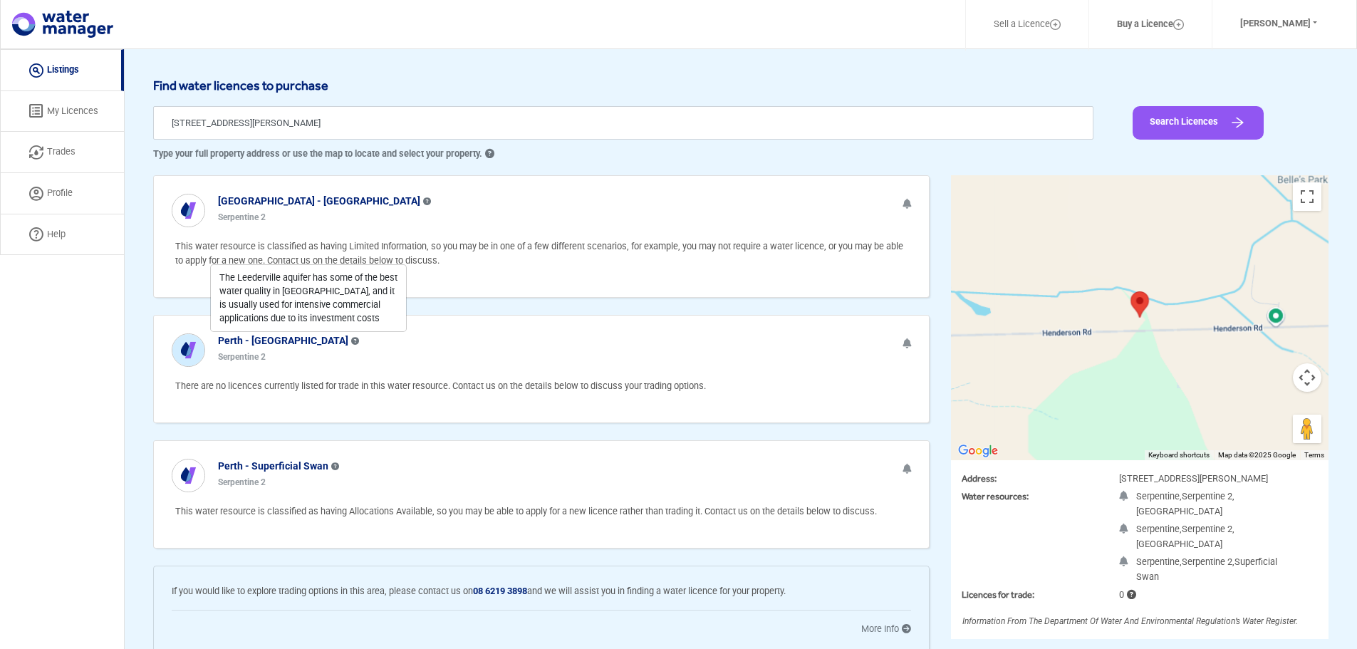
click at [340, 346] on div "Perth - Leederville The Leederville aquifer has some of the best water quality …" at bounding box center [541, 345] width 775 height 58
click at [66, 150] on link "Trades" at bounding box center [62, 152] width 124 height 41
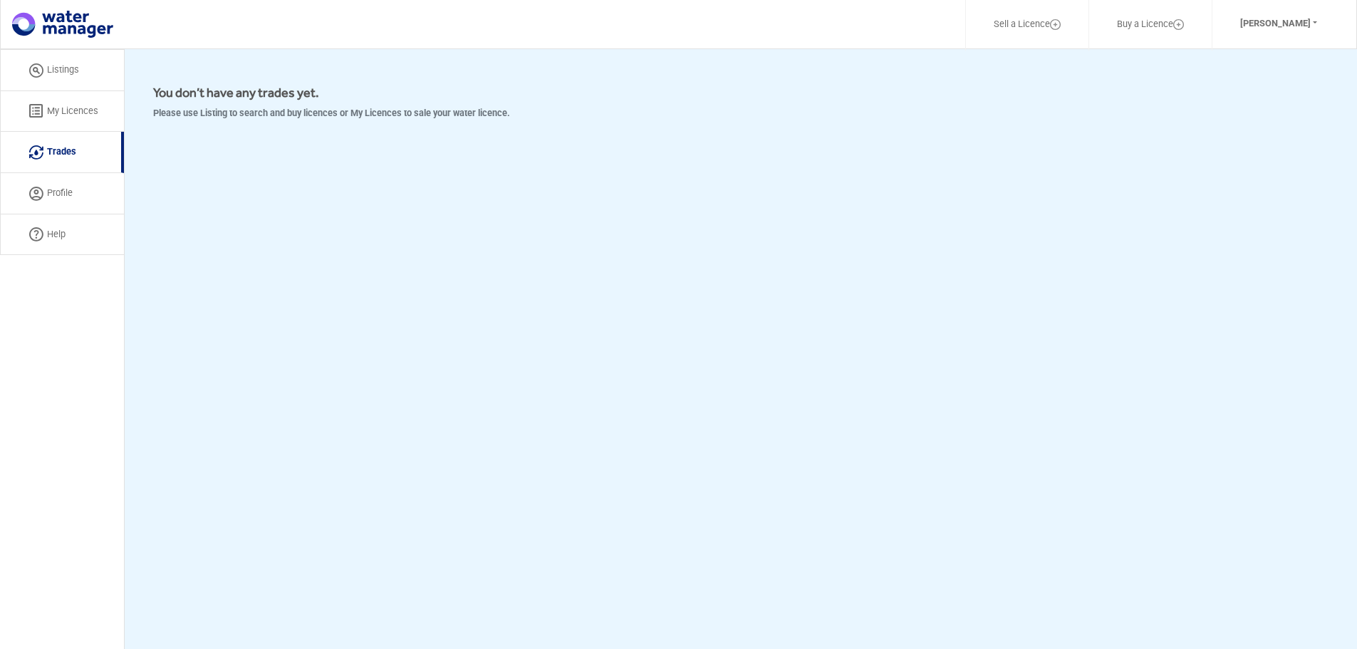
drag, startPoint x: 200, startPoint y: 113, endPoint x: 523, endPoint y: 115, distance: 322.7
click at [523, 115] on div "You don’t have any trades yet. Please use Listing to search and buy licences or…" at bounding box center [627, 108] width 970 height 61
click at [65, 187] on link "Profile" at bounding box center [62, 193] width 124 height 41
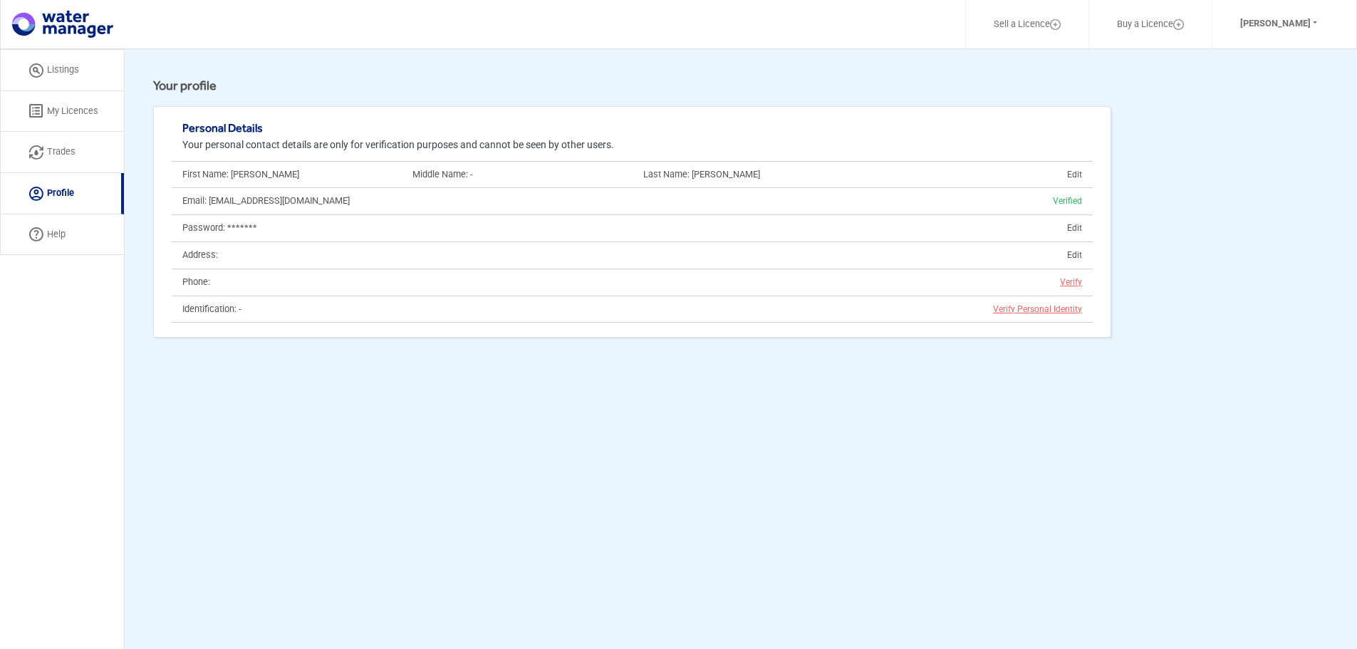
click at [63, 233] on link "Help" at bounding box center [62, 234] width 124 height 41
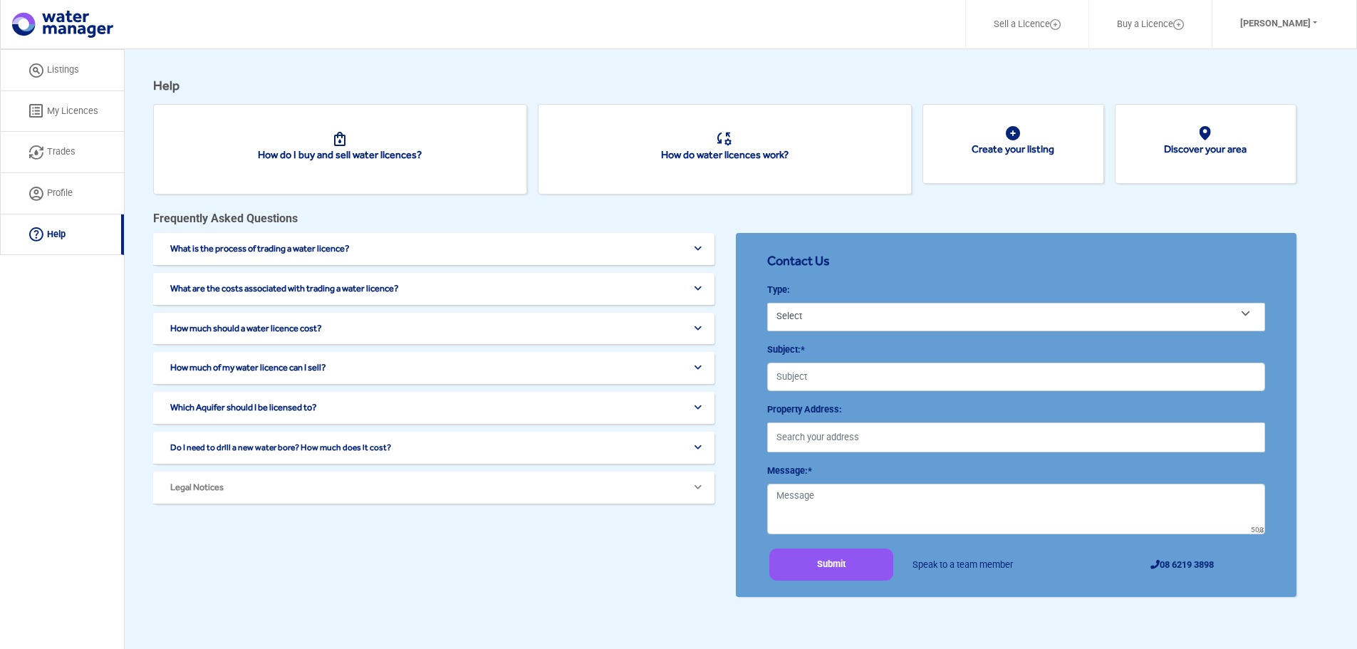
click at [353, 249] on button "What is the process of trading a water licence?" at bounding box center [436, 249] width 533 height 11
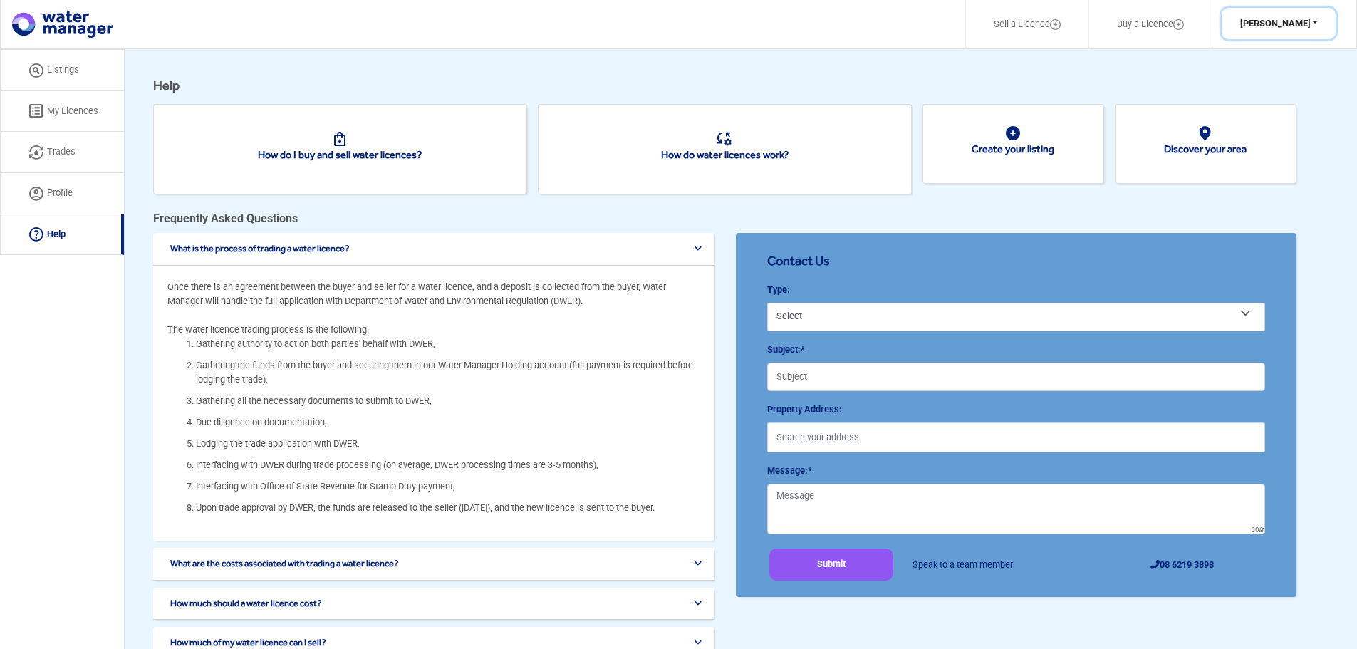
click at [1286, 28] on button "[PERSON_NAME]" at bounding box center [1279, 24] width 114 height 32
drag, startPoint x: 1013, startPoint y: 85, endPoint x: 1092, endPoint y: 13, distance: 107.4
click at [1017, 81] on h5 "Help" at bounding box center [740, 86] width 1175 height 16
